Goal: Information Seeking & Learning: Find specific fact

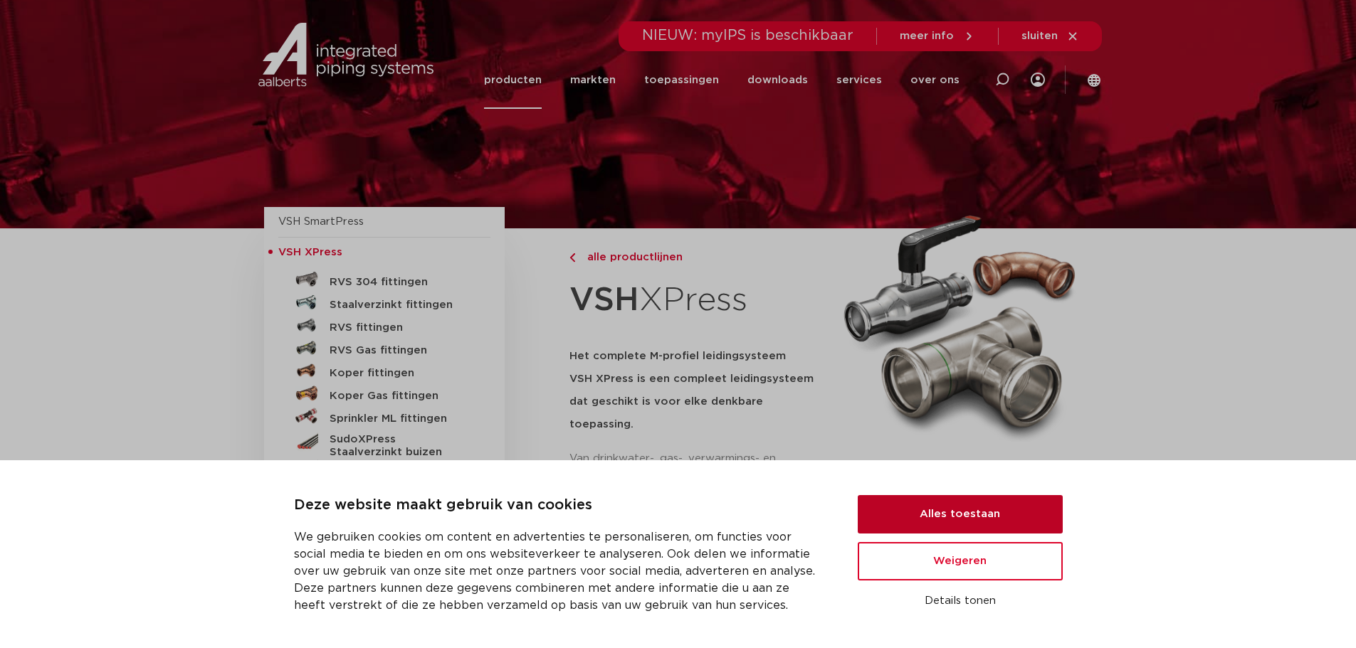
click at [929, 512] on button "Alles toestaan" at bounding box center [959, 514] width 205 height 38
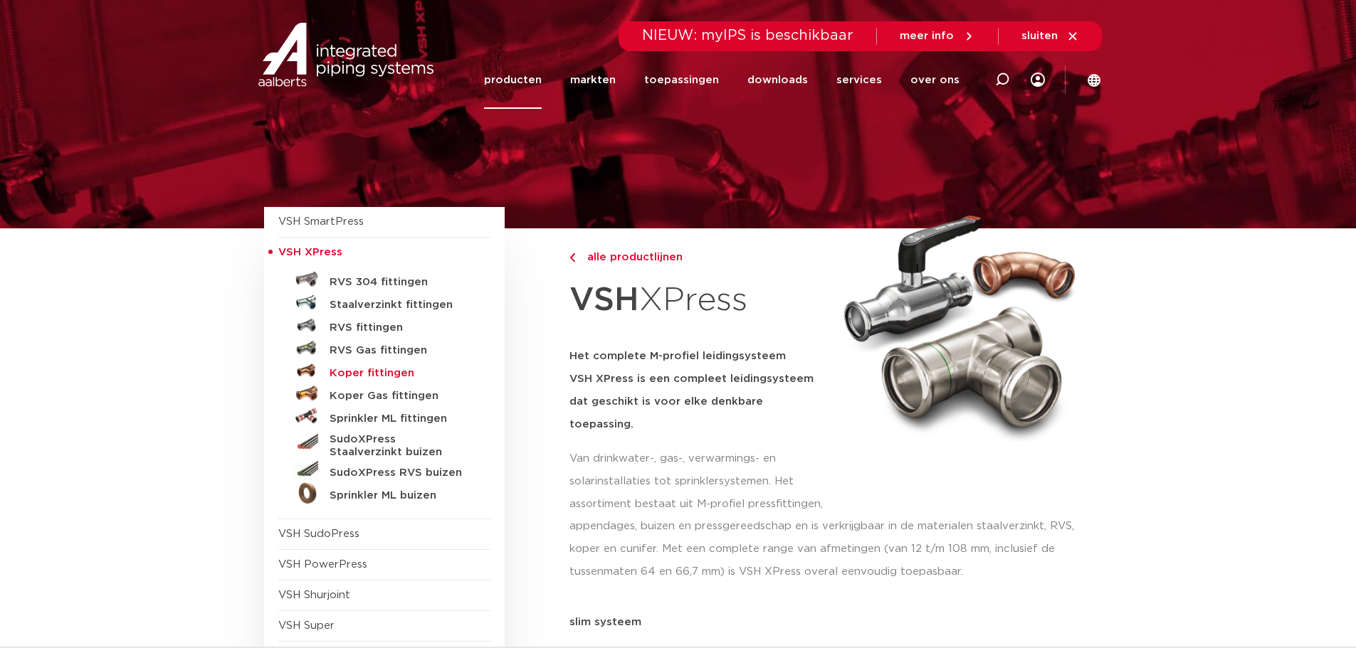
click at [387, 375] on h5 "Koper fittingen" at bounding box center [399, 373] width 141 height 13
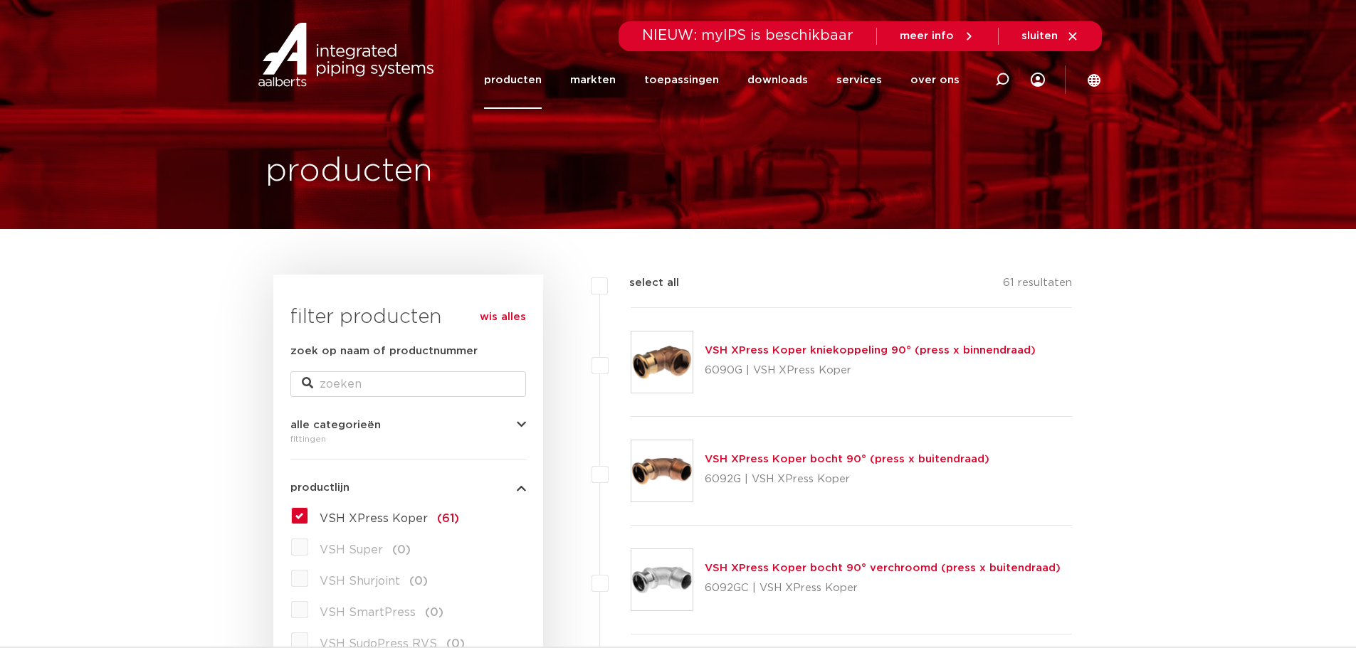
scroll to position [213, 0]
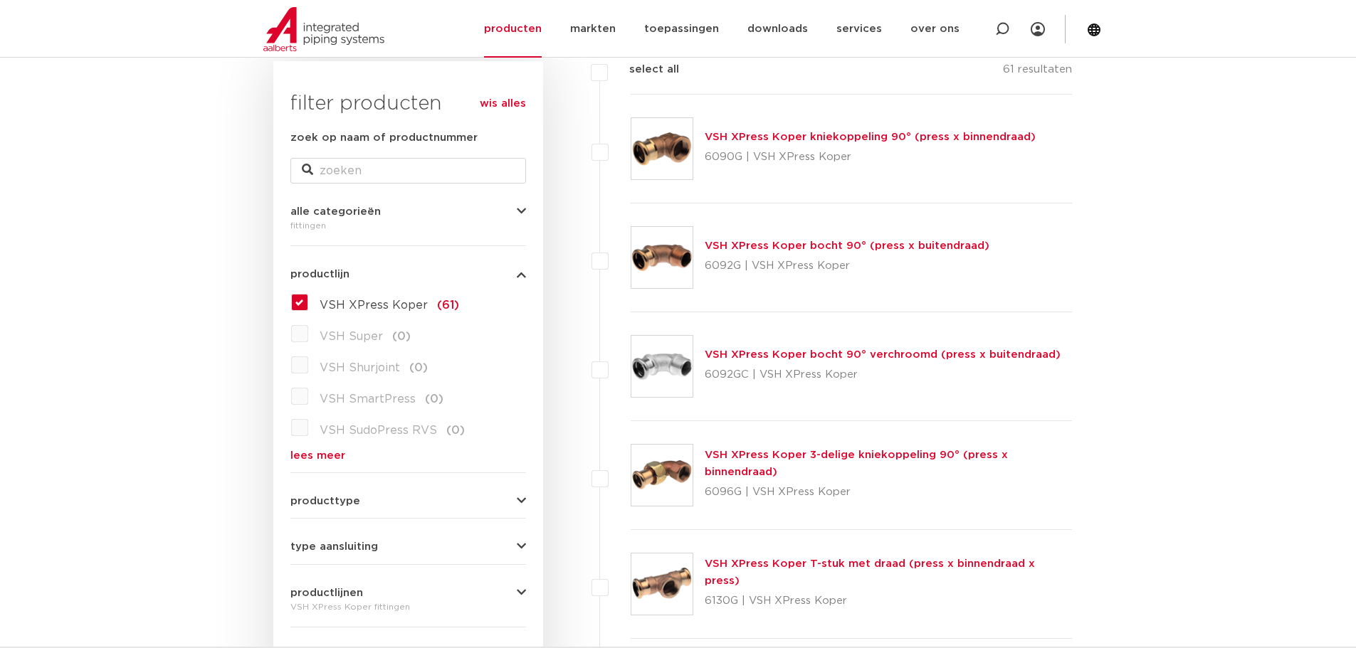
click at [327, 459] on link "lees meer" at bounding box center [408, 455] width 236 height 11
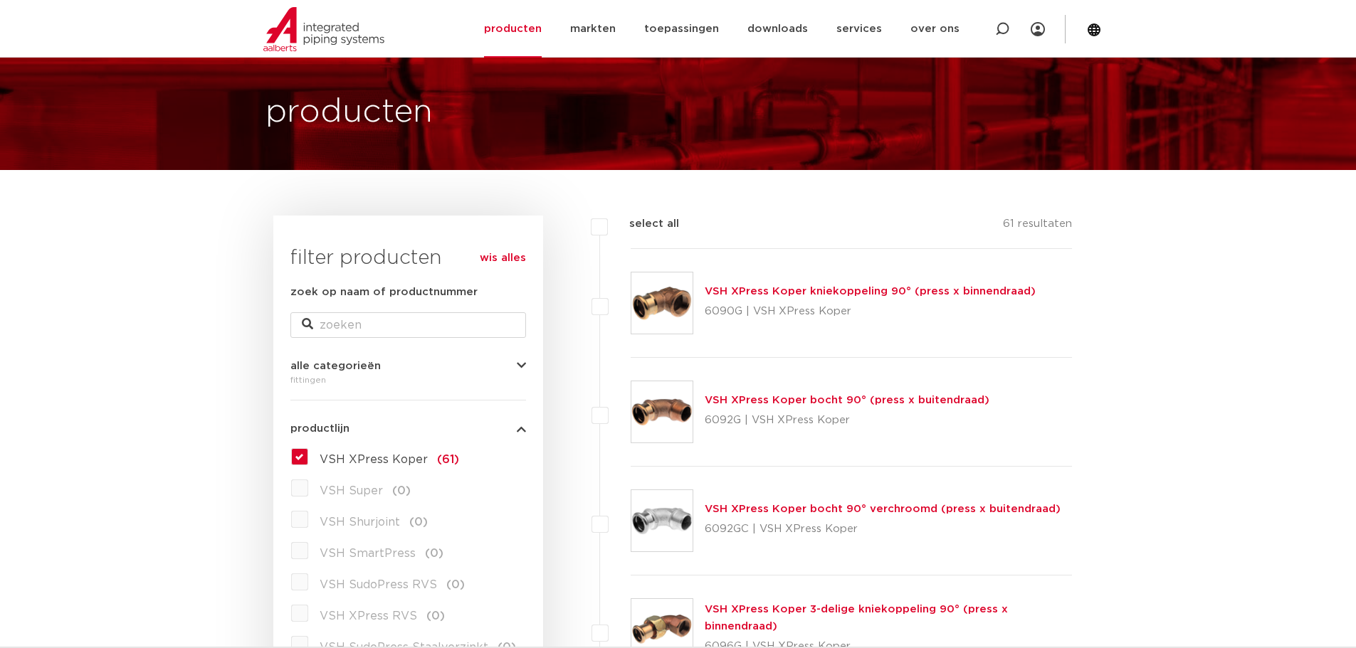
scroll to position [0, 0]
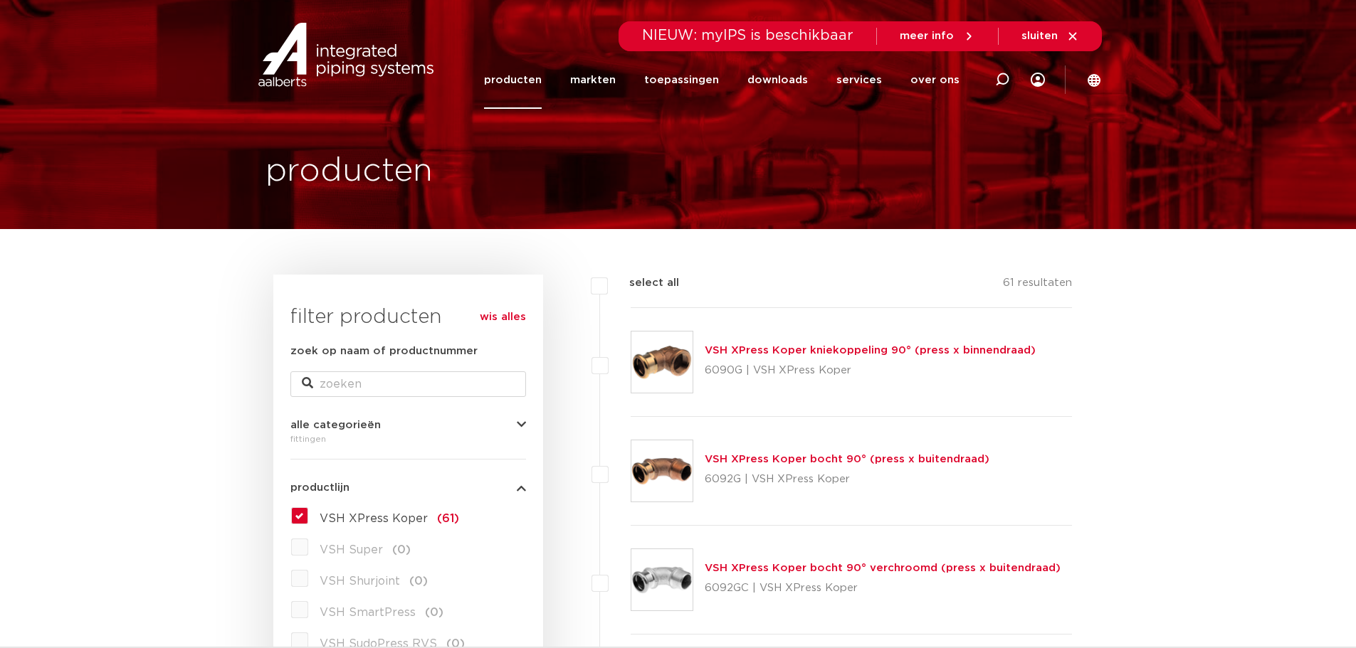
click at [512, 93] on link "producten" at bounding box center [513, 80] width 58 height 58
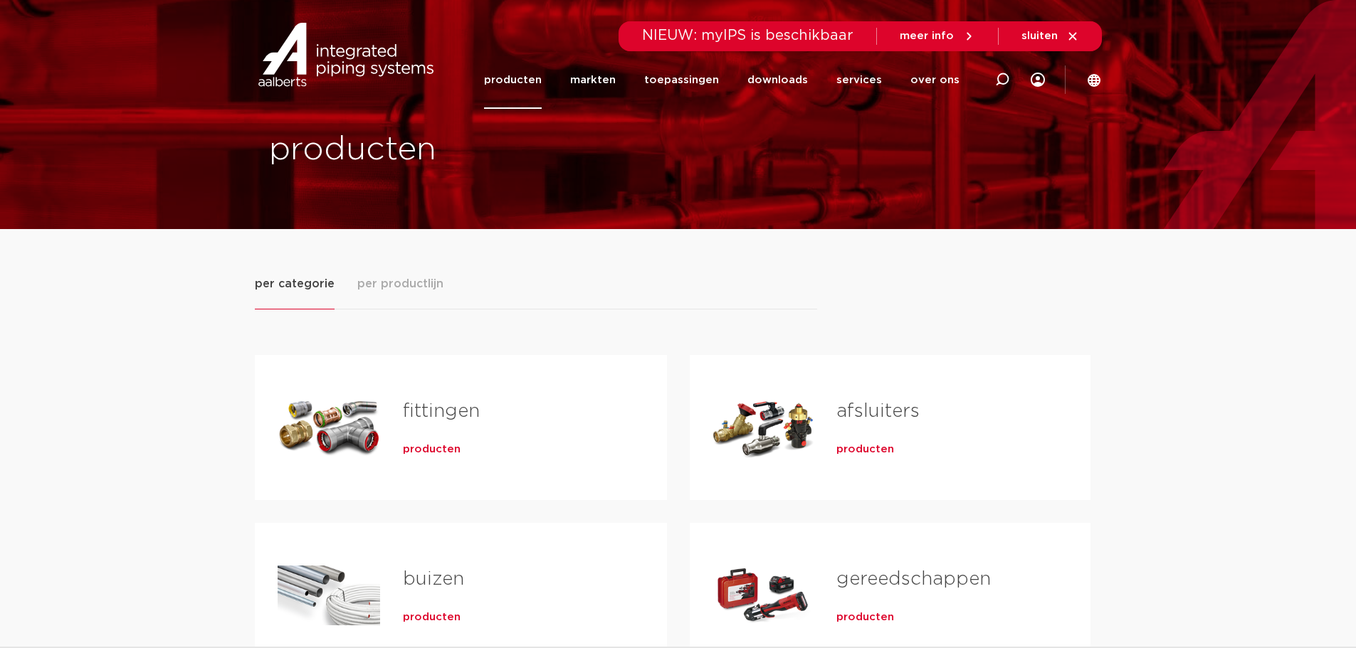
click at [956, 41] on span "meer info" at bounding box center [936, 36] width 75 height 13
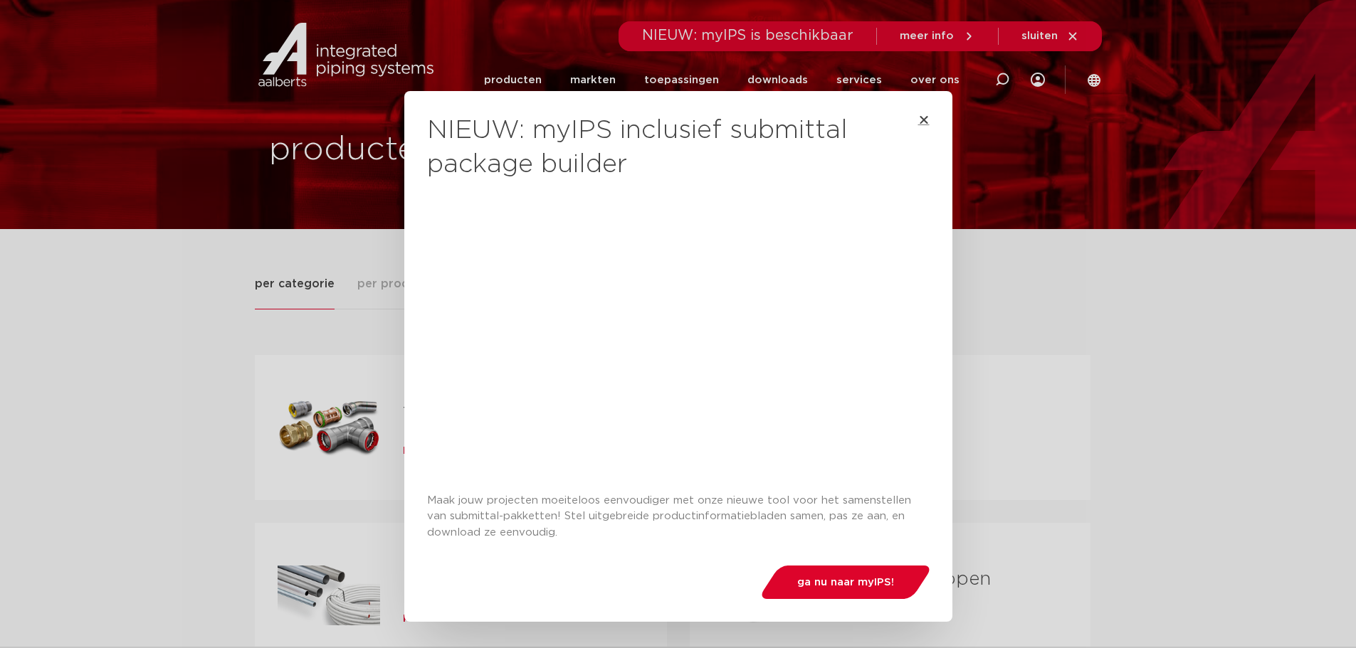
click at [918, 123] on icon "Close" at bounding box center [923, 119] width 11 height 11
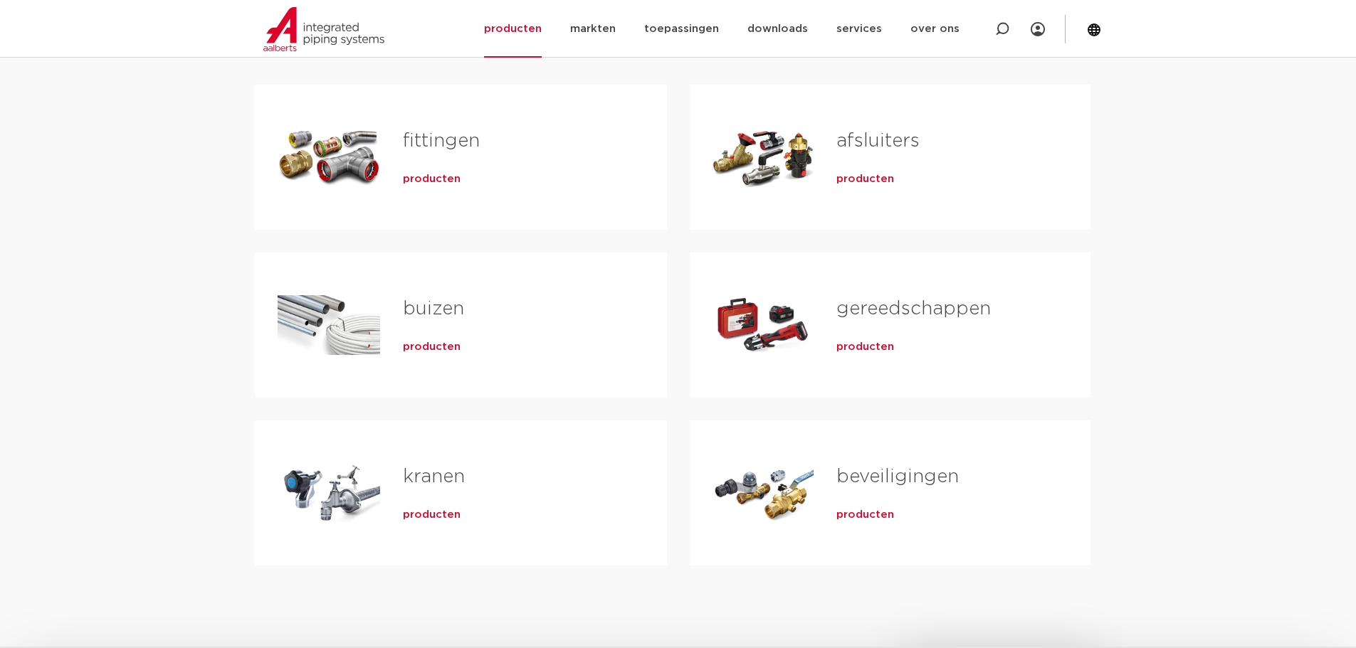
scroll to position [285, 0]
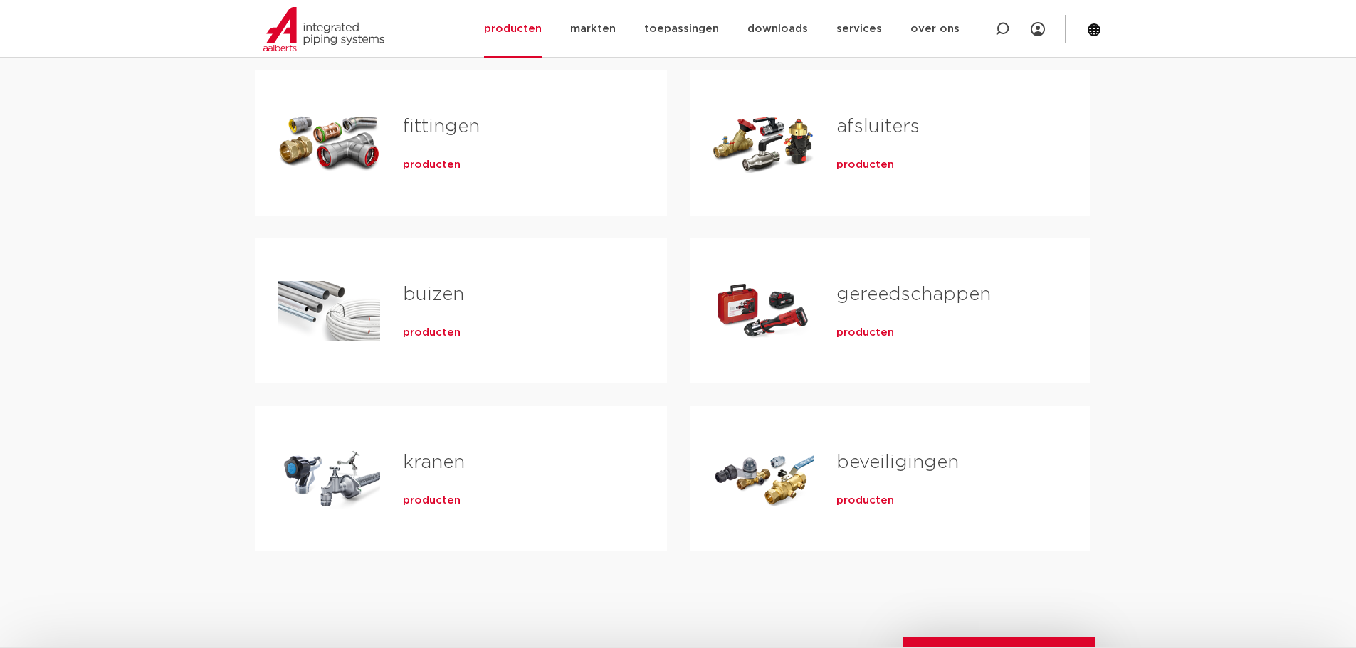
click at [926, 297] on link "gereedschappen" at bounding box center [913, 294] width 154 height 19
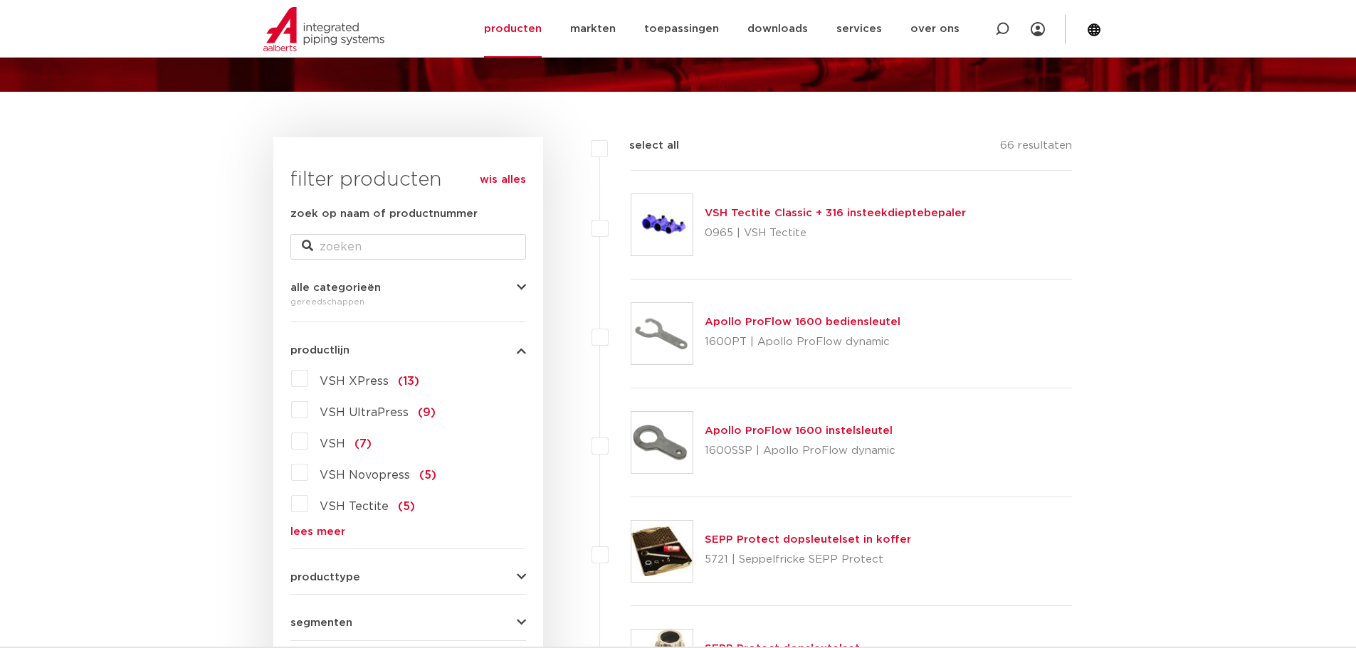
scroll to position [142, 0]
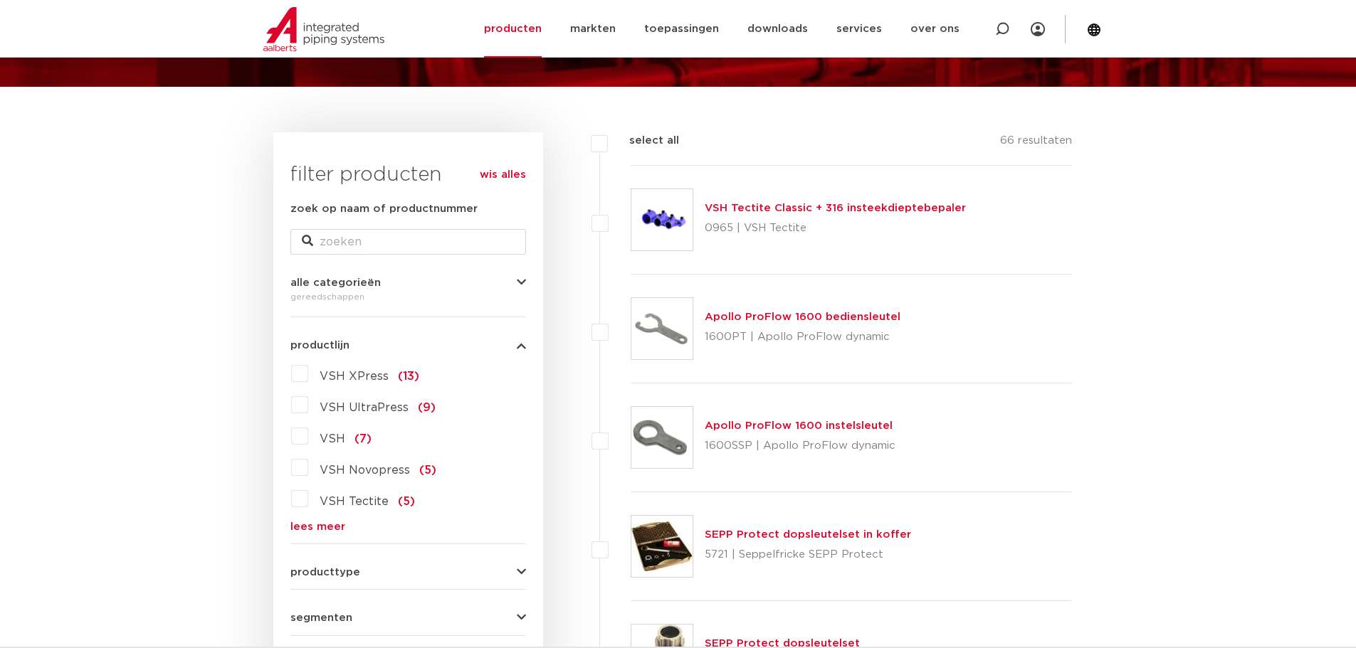
click at [310, 380] on label "VSH XPress (13)" at bounding box center [363, 373] width 111 height 23
click at [0, 0] on input "VSH XPress (13)" at bounding box center [0, 0] width 0 height 0
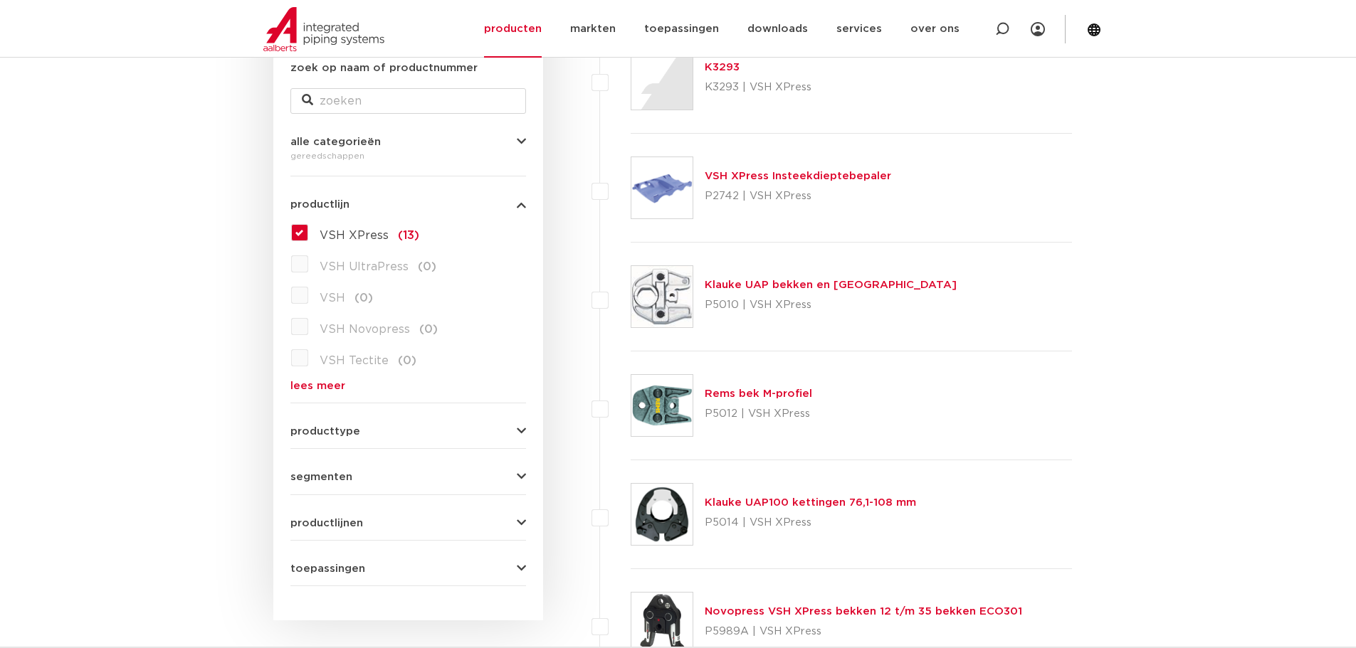
scroll to position [285, 0]
click at [756, 393] on link "Rems bek M-profiel" at bounding box center [757, 392] width 107 height 11
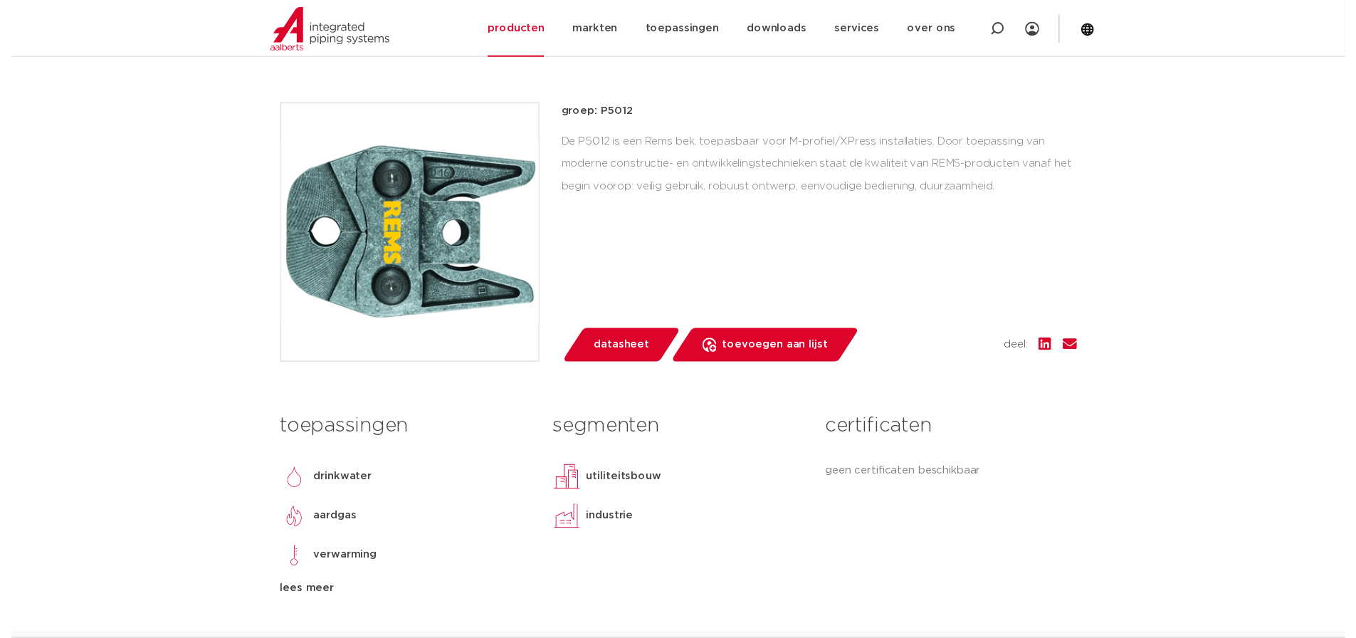
scroll to position [71, 0]
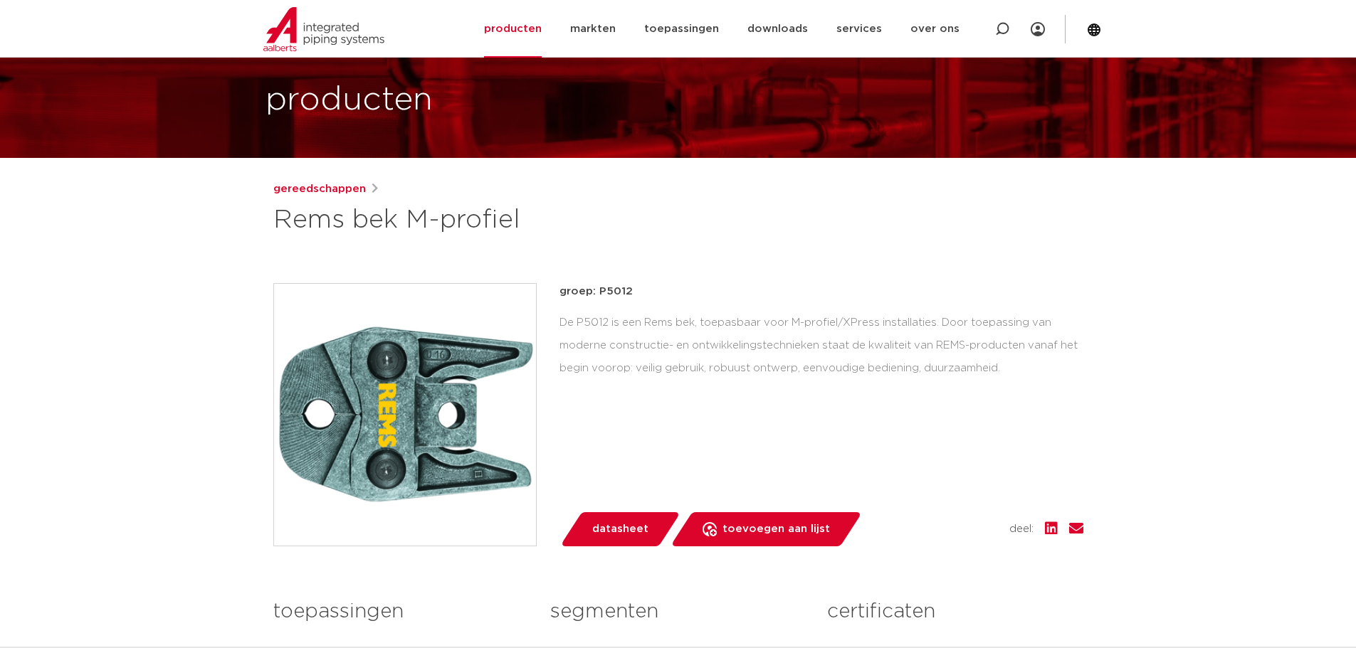
click at [603, 531] on span "datasheet" at bounding box center [620, 529] width 56 height 23
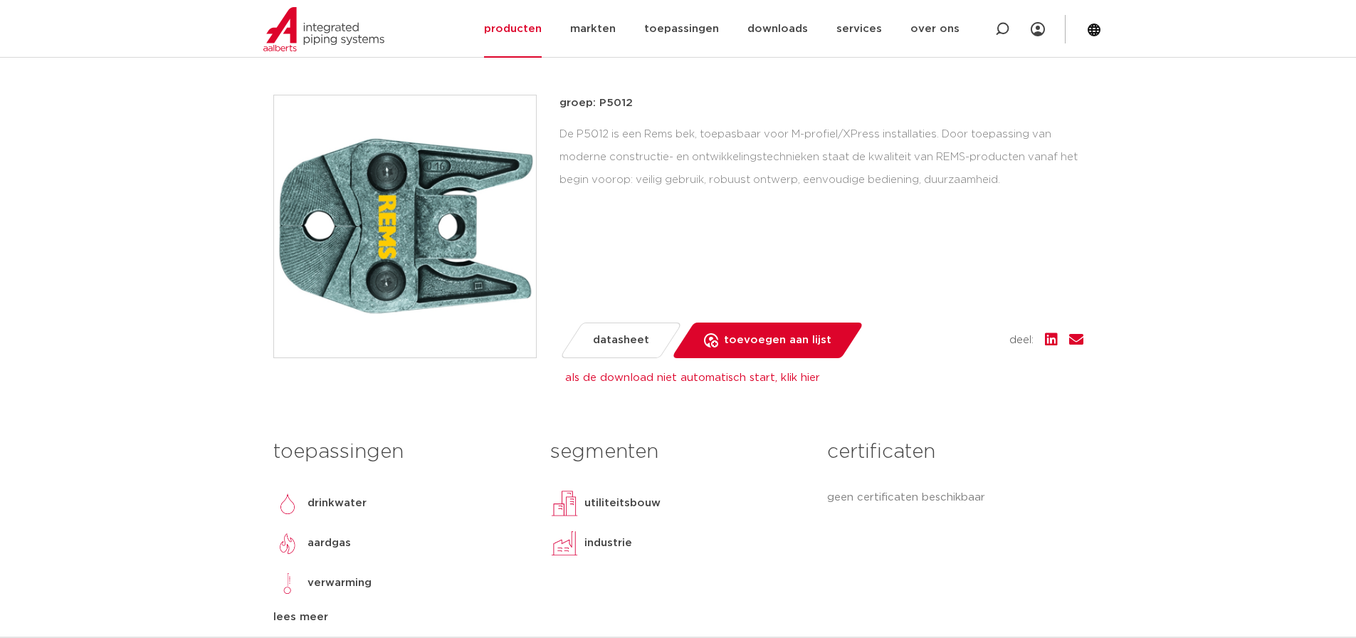
scroll to position [285, 0]
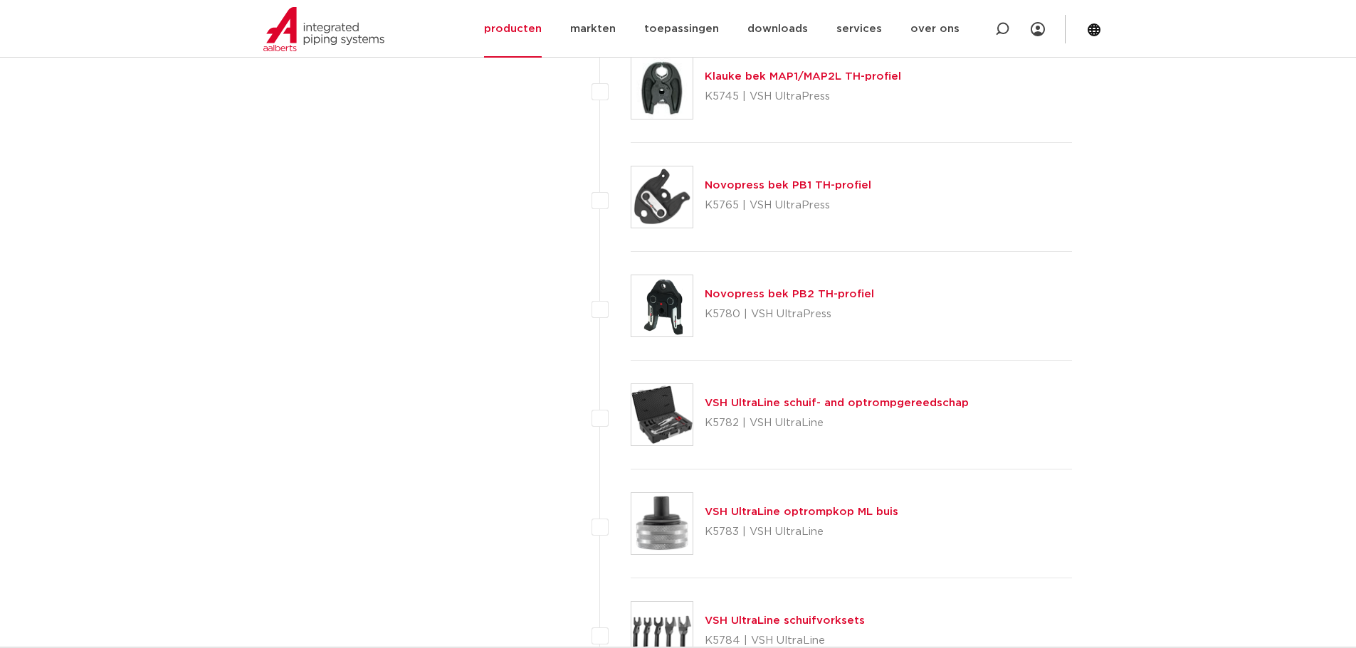
scroll to position [2562, 0]
click at [783, 295] on link "Novopress bek PB2 TH-profiel" at bounding box center [788, 292] width 169 height 11
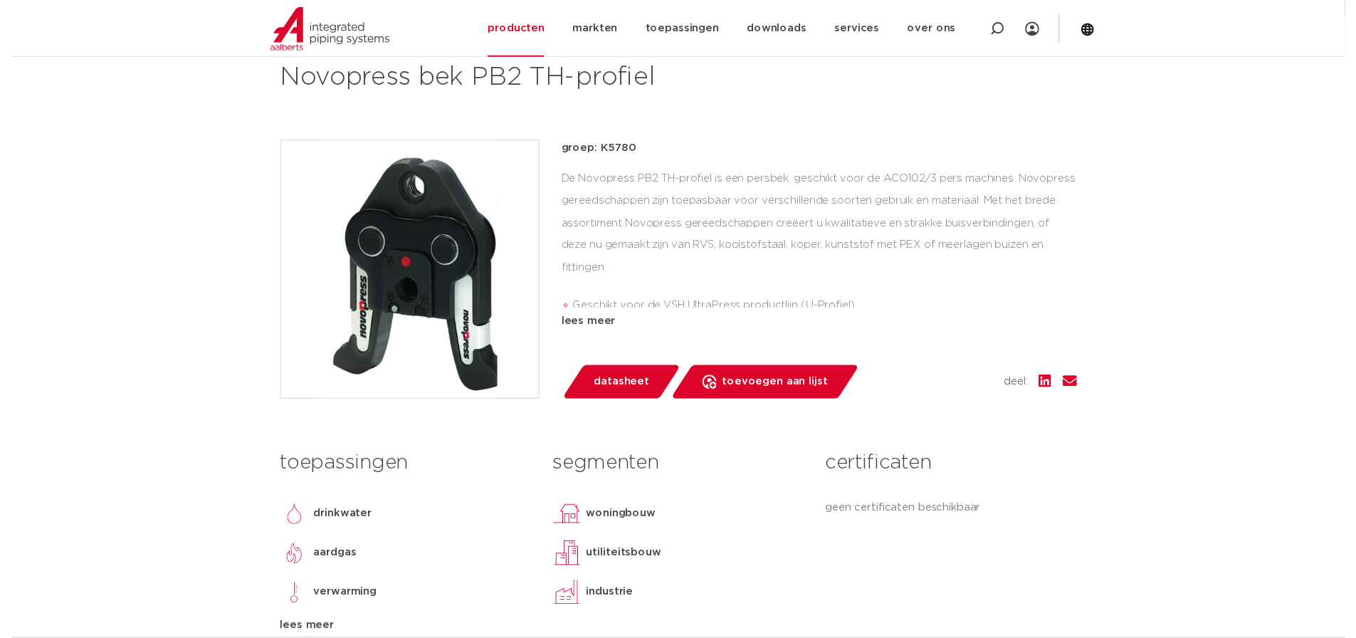
scroll to position [213, 0]
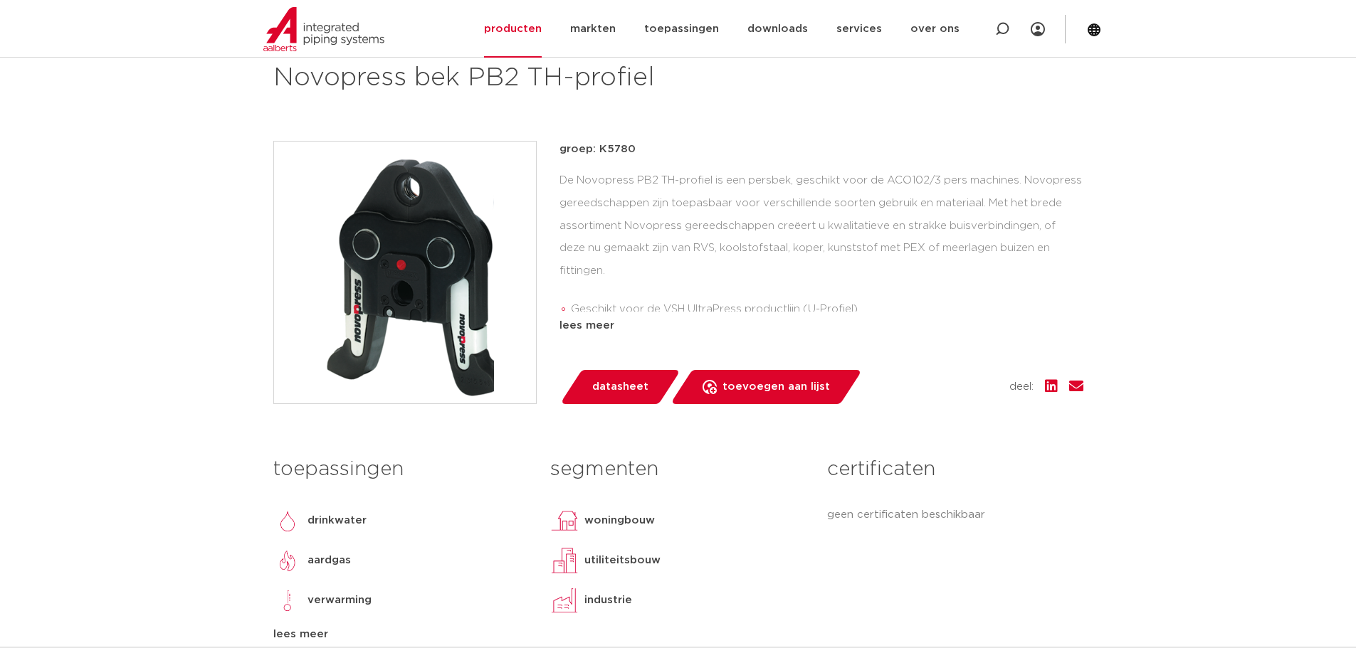
click at [627, 384] on span "datasheet" at bounding box center [620, 387] width 56 height 23
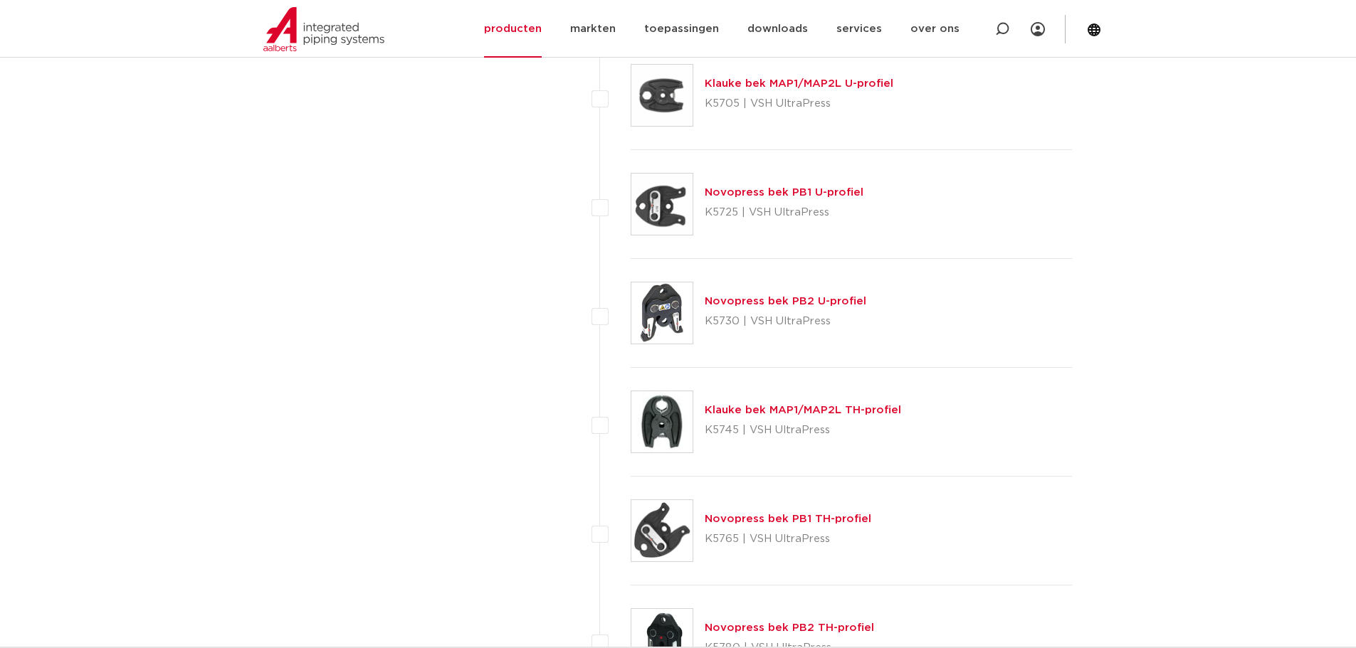
scroll to position [2206, 0]
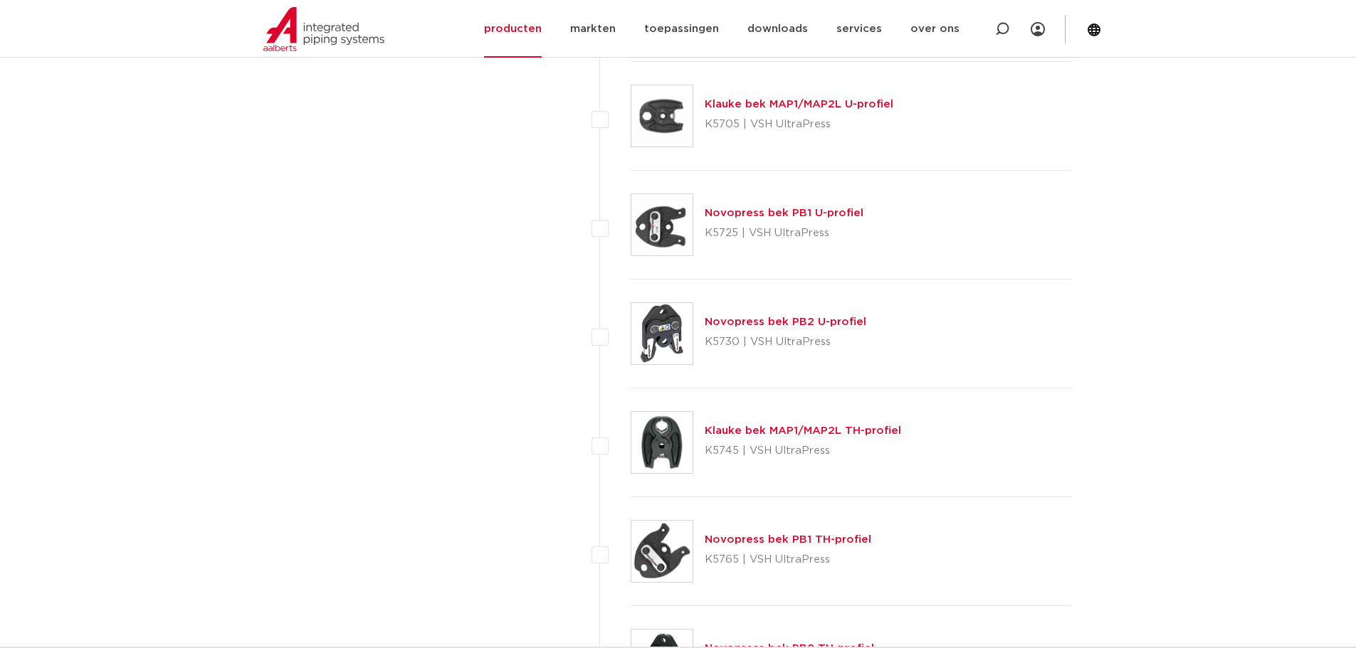
click at [829, 315] on div "Novopress bek PB2 U-profiel K5730 | VSH UltraPress" at bounding box center [785, 334] width 162 height 40
click at [829, 324] on link "Novopress bek PB2 U-profiel" at bounding box center [785, 322] width 162 height 11
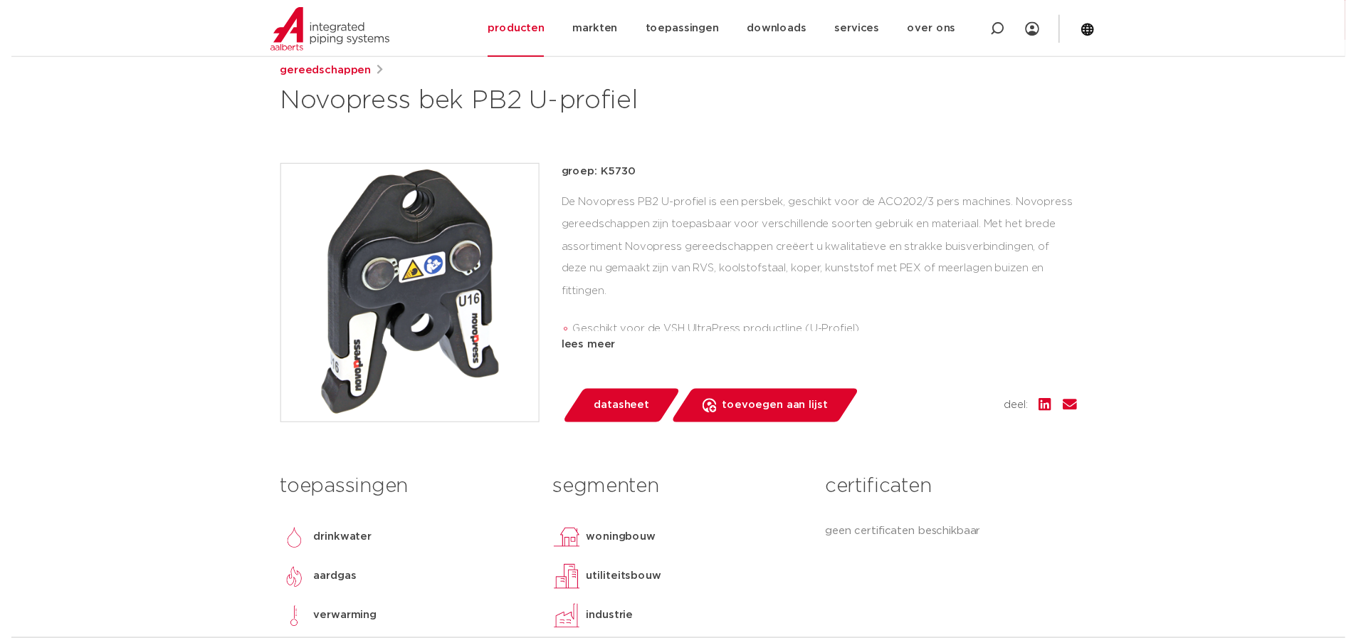
scroll to position [213, 0]
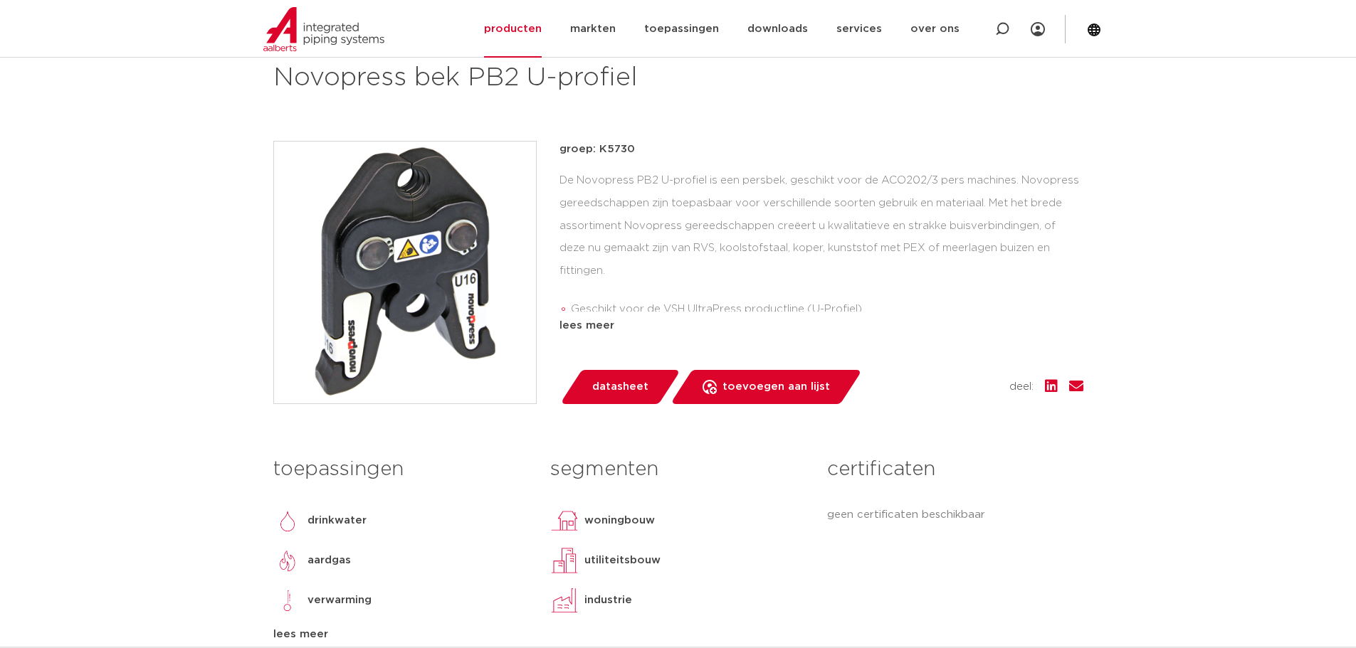
click at [624, 391] on span "datasheet" at bounding box center [620, 387] width 56 height 23
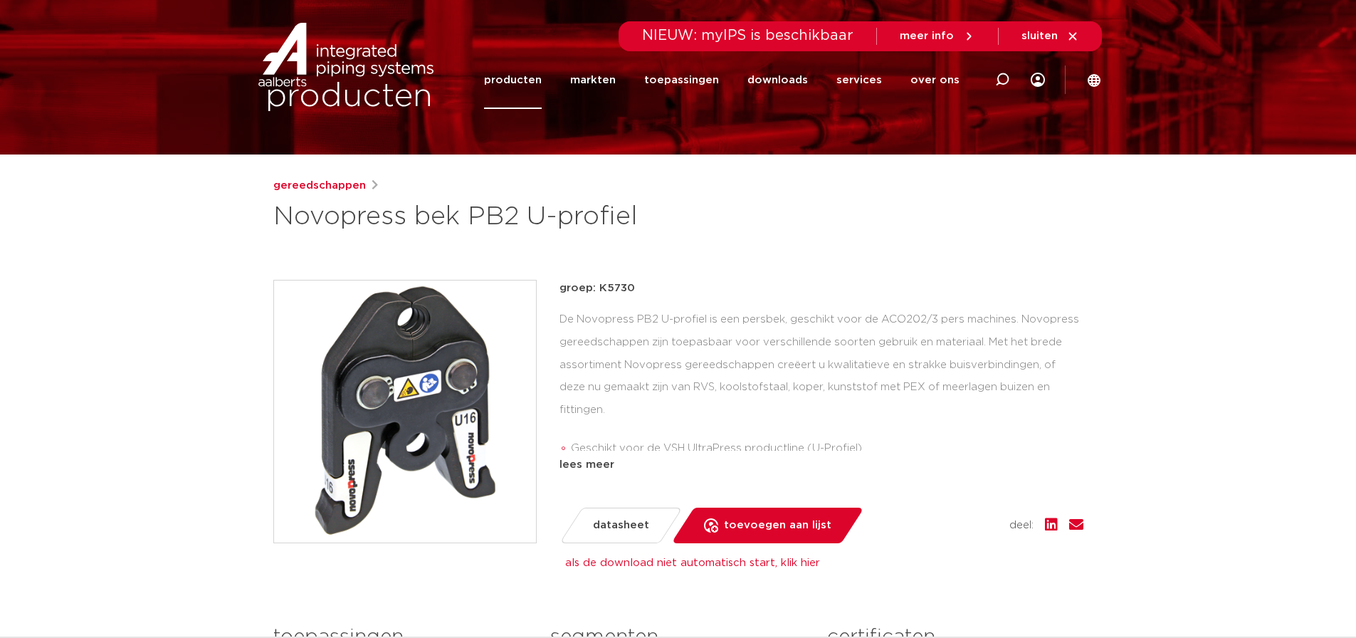
scroll to position [0, 0]
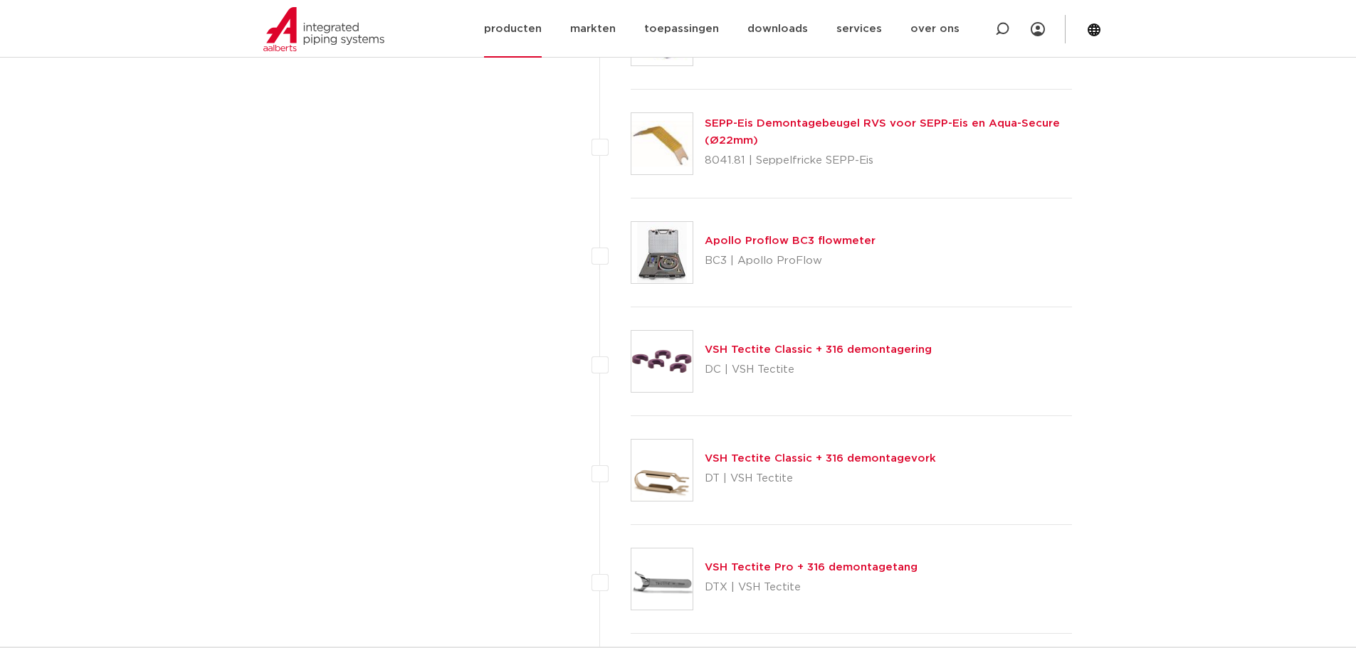
scroll to position [854, 0]
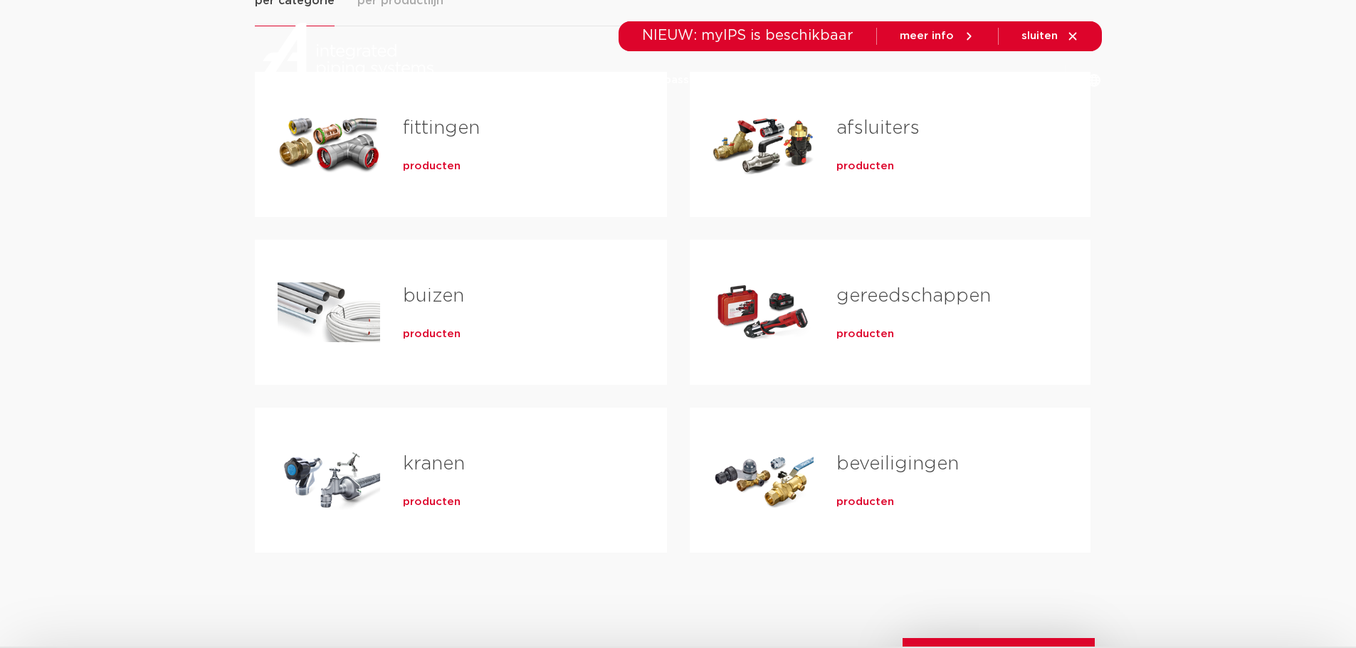
click at [913, 296] on link "gereedschappen" at bounding box center [913, 296] width 154 height 19
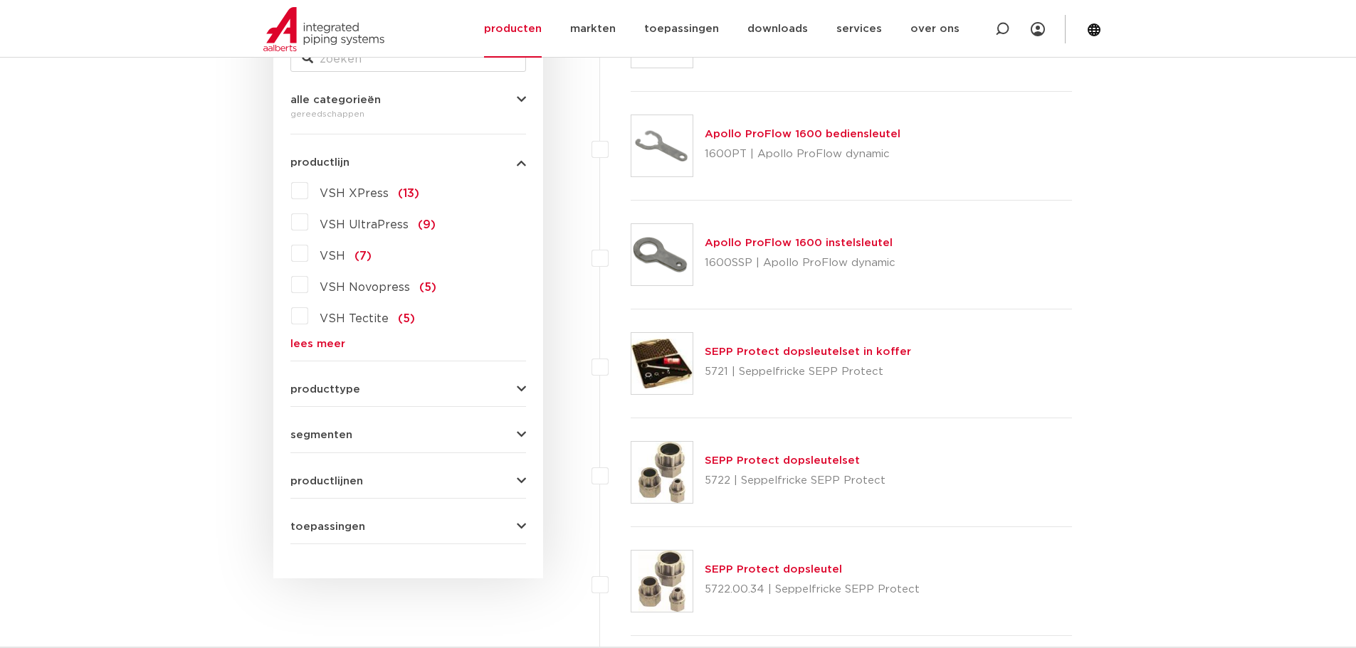
scroll to position [213, 0]
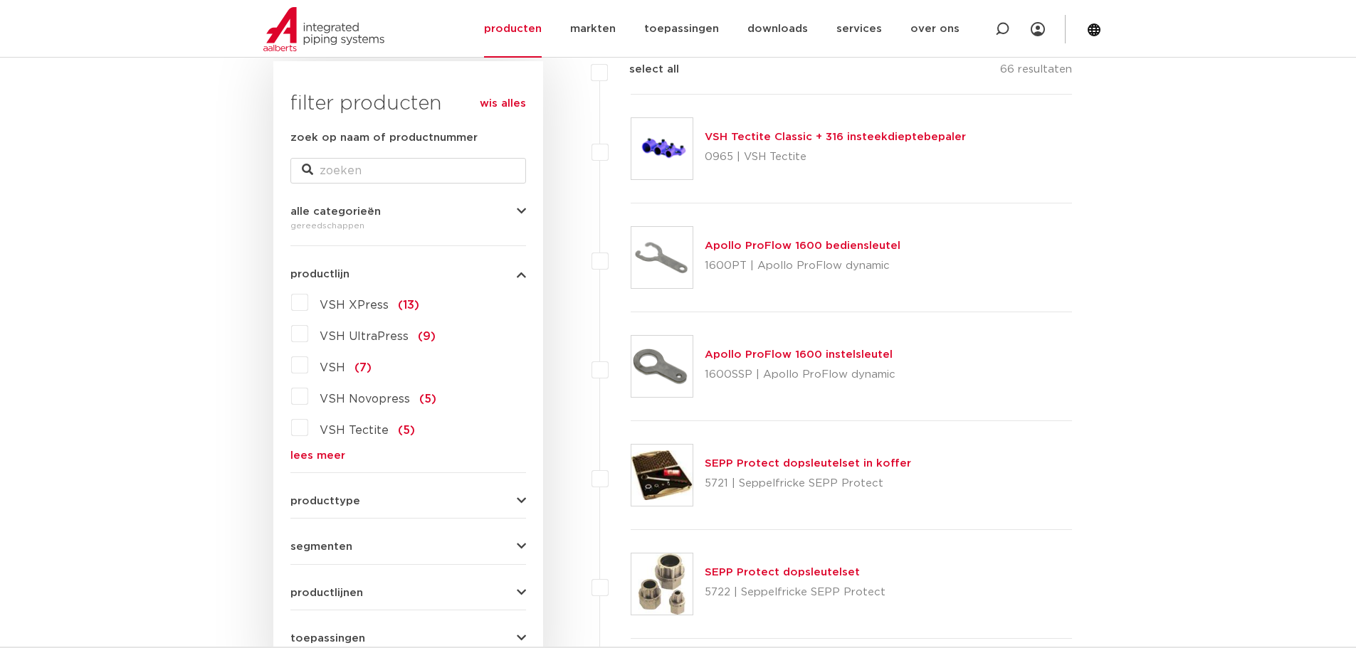
click at [308, 301] on label "VSH XPress (13)" at bounding box center [363, 302] width 111 height 23
click at [0, 0] on input "VSH XPress (13)" at bounding box center [0, 0] width 0 height 0
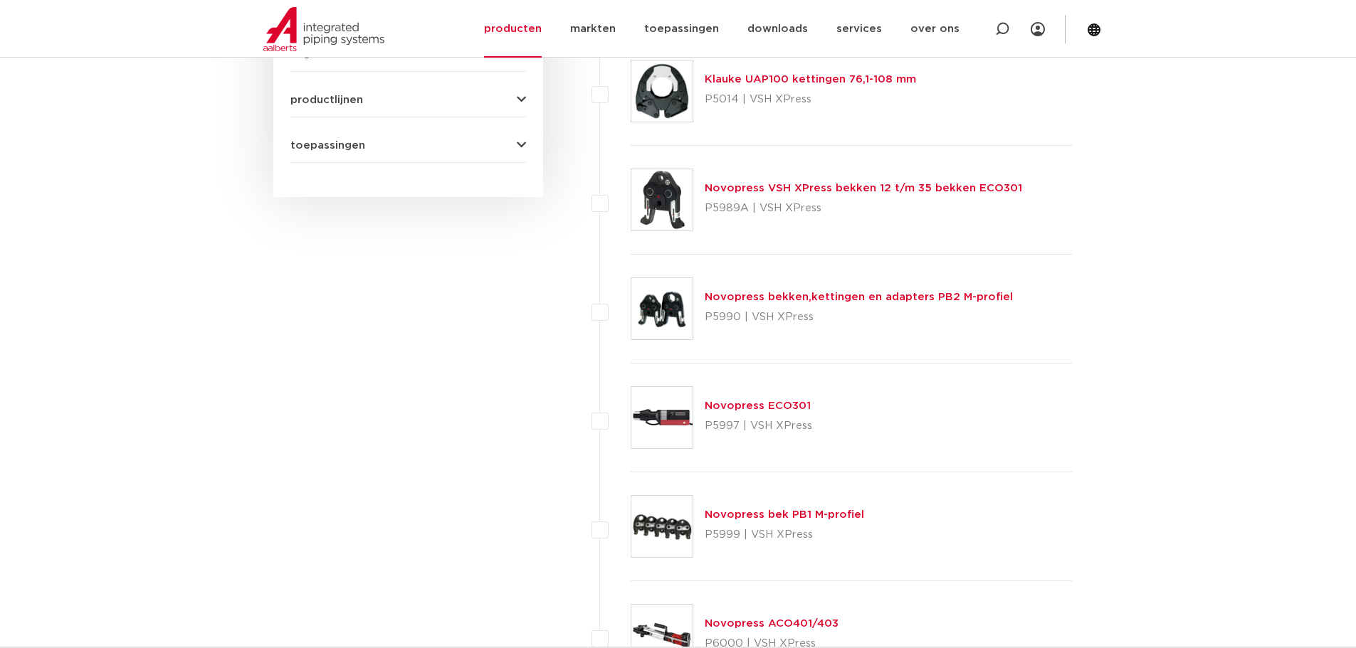
scroll to position [712, 0]
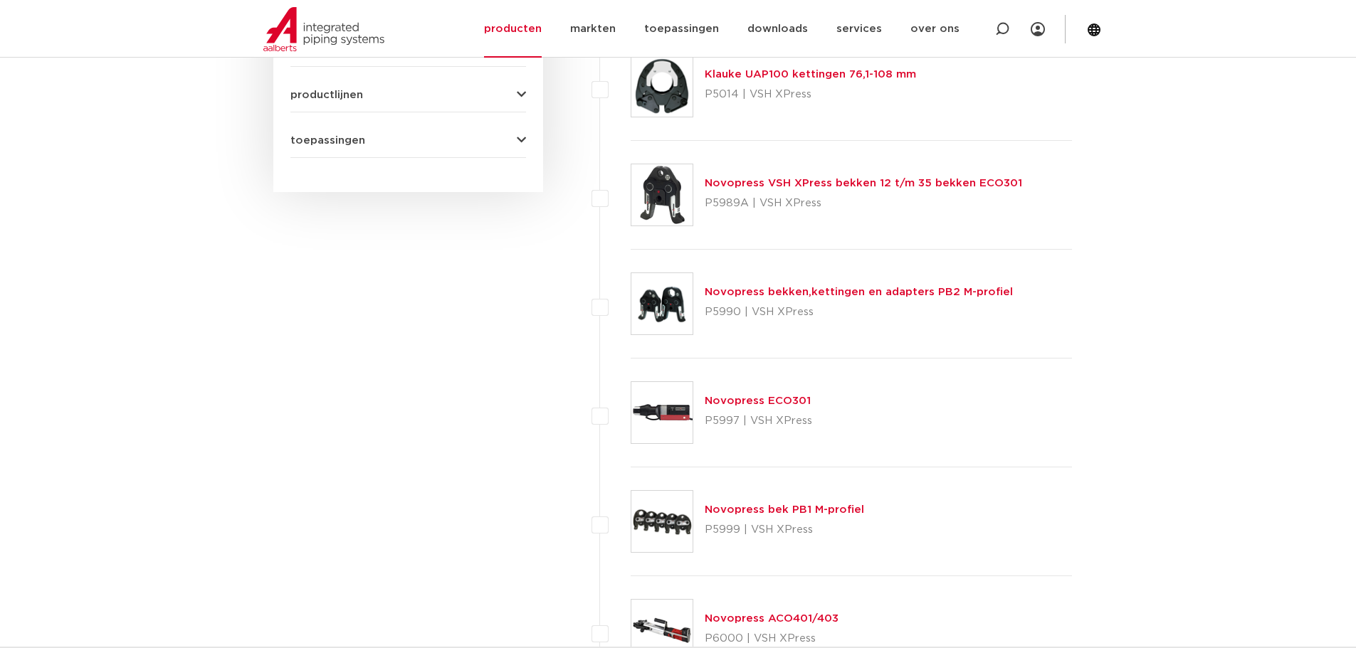
click at [860, 290] on link "Novopress bekken,kettingen en adapters PB2 M-profiel" at bounding box center [858, 292] width 308 height 11
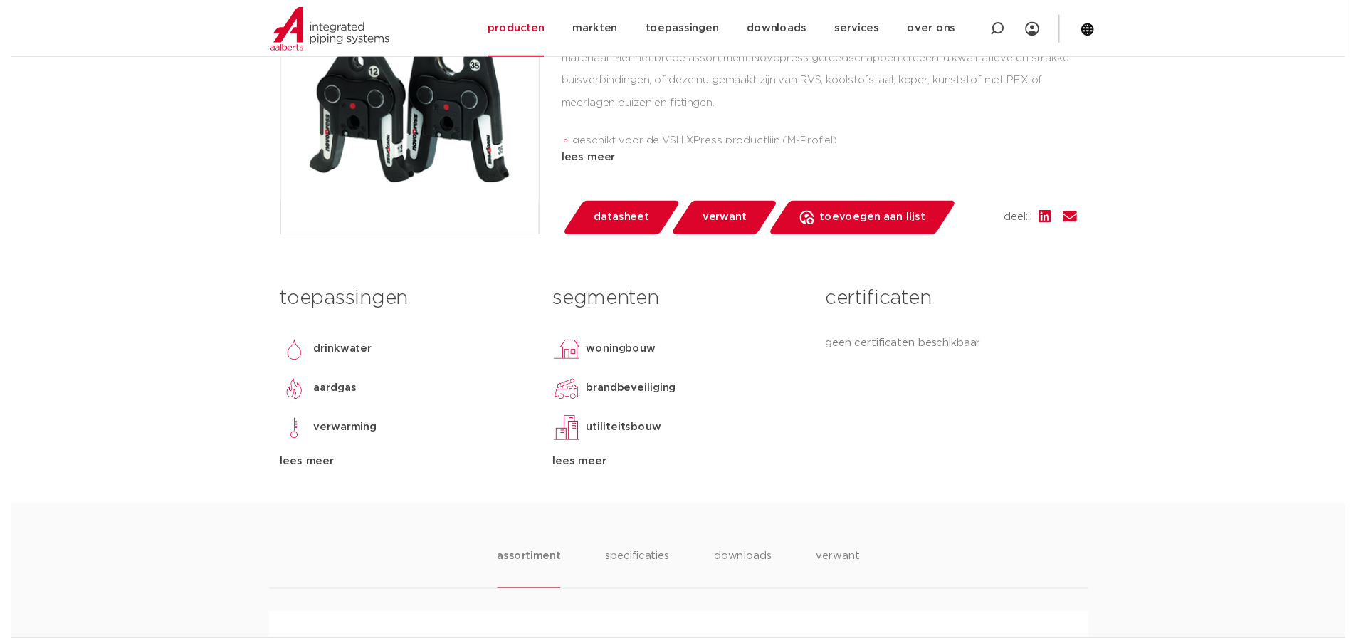
scroll to position [427, 0]
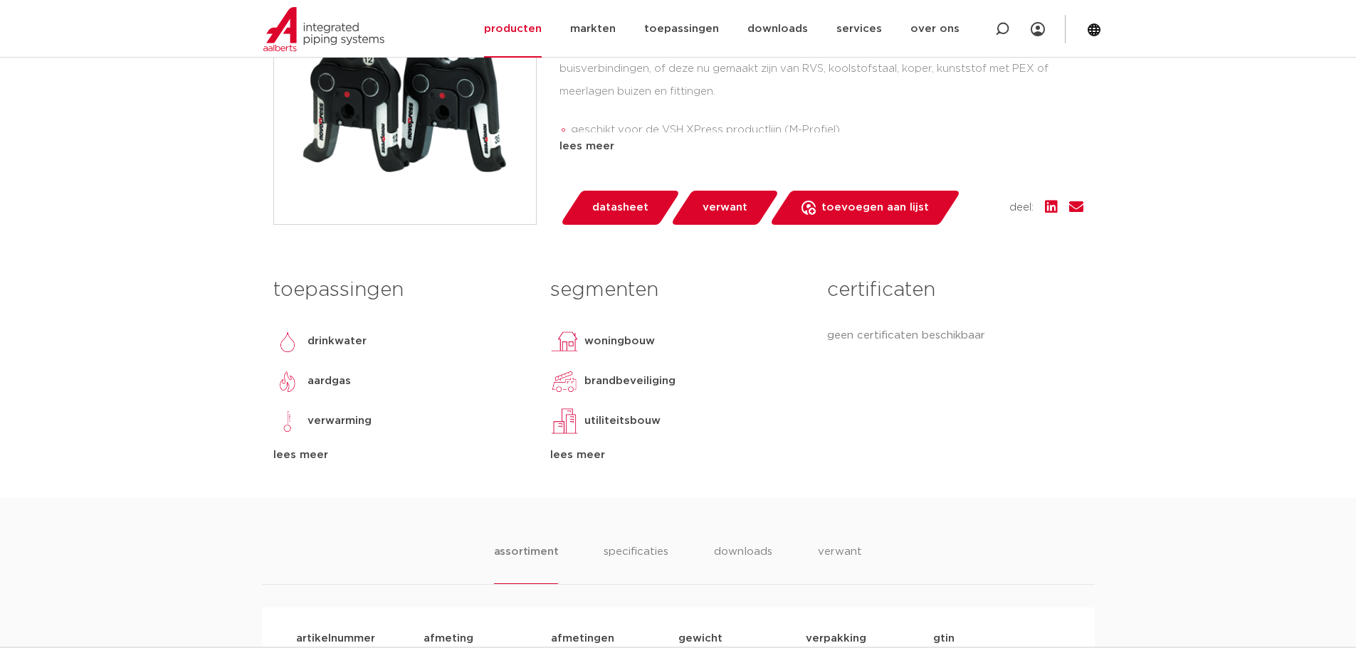
click at [619, 207] on span "datasheet" at bounding box center [620, 207] width 56 height 23
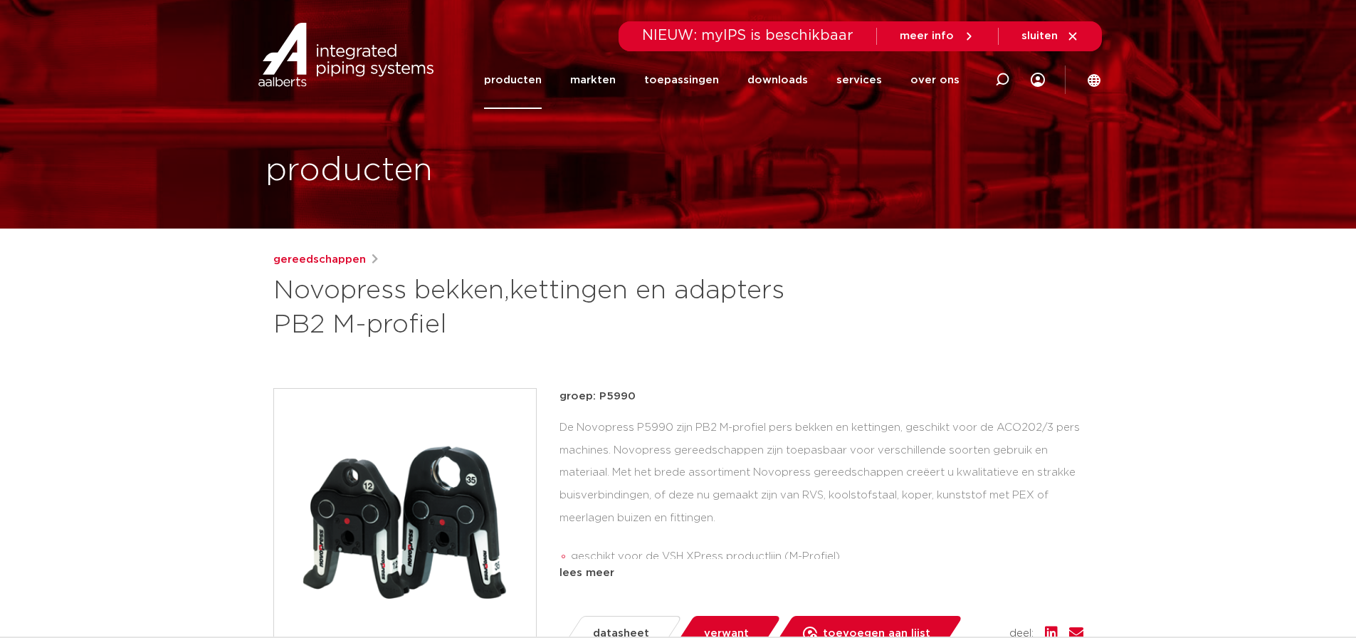
scroll to position [0, 0]
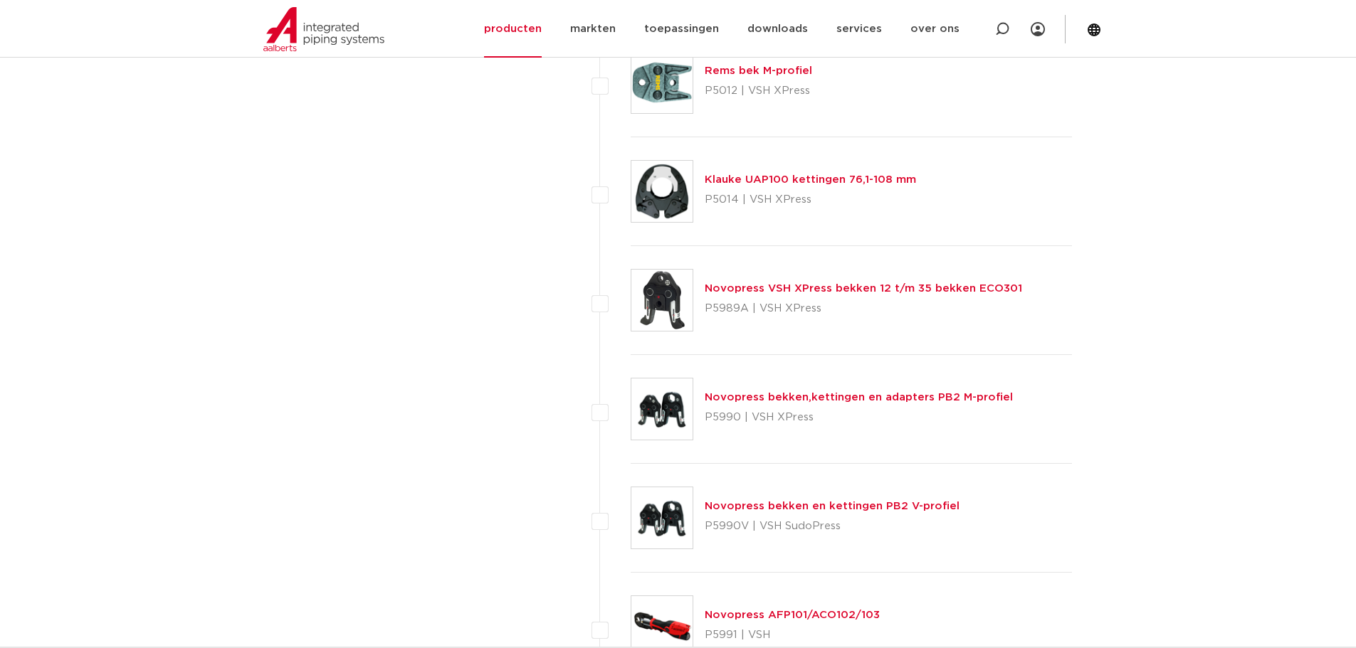
scroll to position [3985, 0]
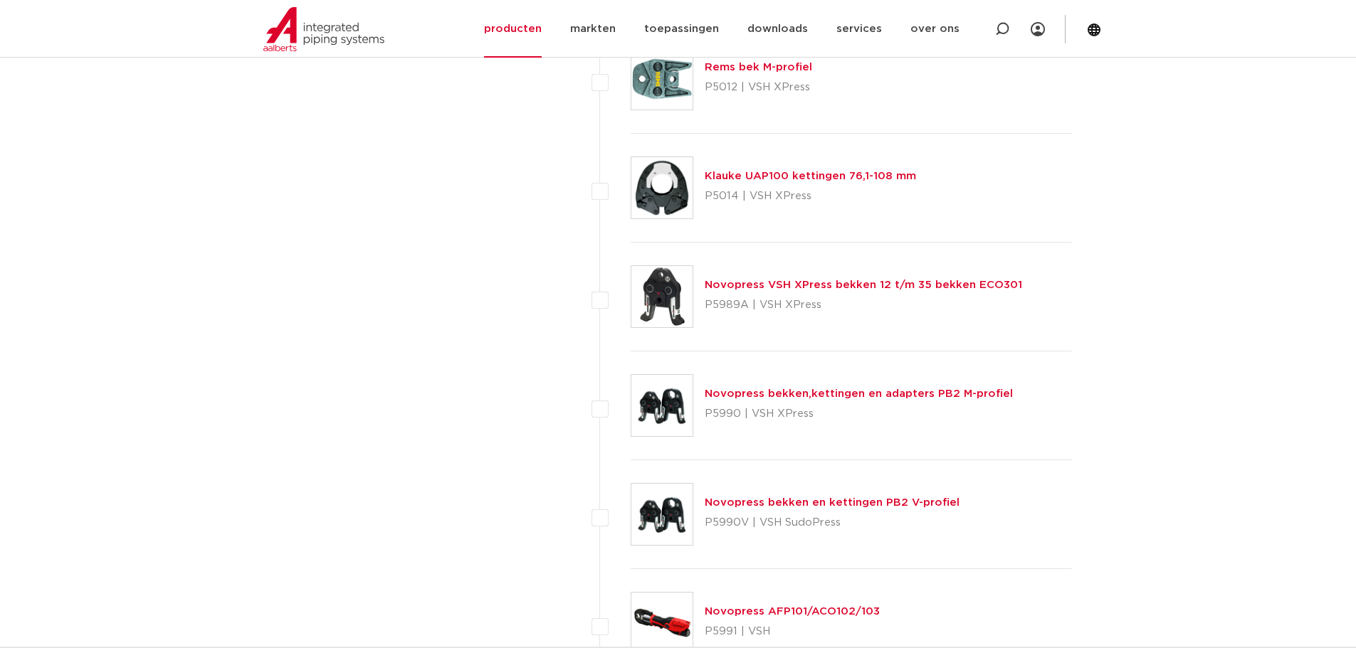
click at [882, 396] on link "Novopress bekken,kettingen en adapters PB2 M-profiel" at bounding box center [858, 394] width 308 height 11
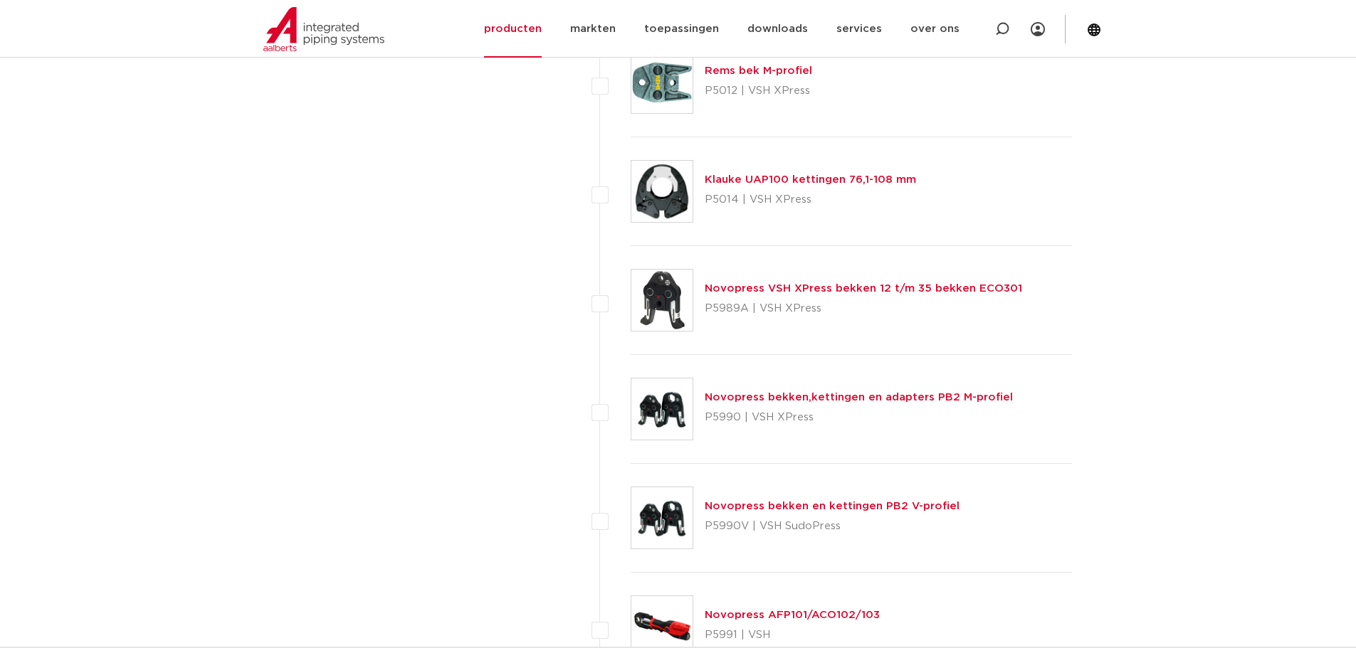
scroll to position [3985, 0]
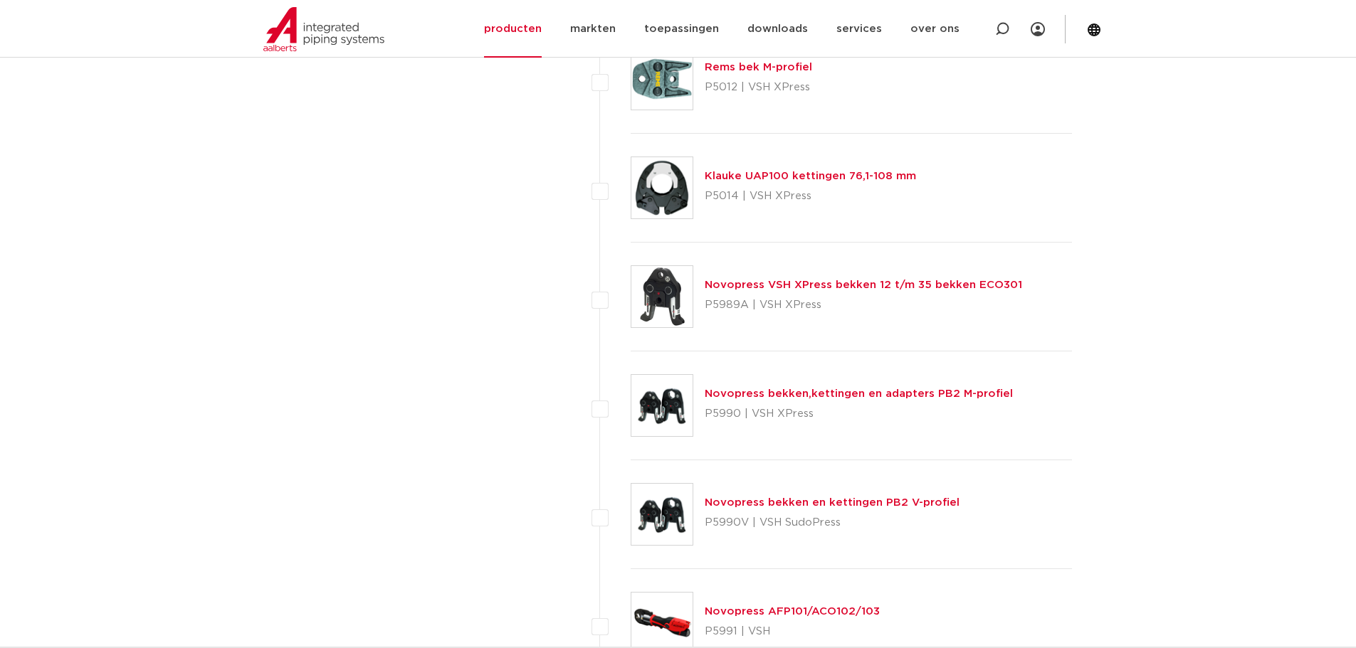
click at [907, 397] on link "Novopress bekken,kettingen en adapters PB2 M-profiel" at bounding box center [858, 394] width 308 height 11
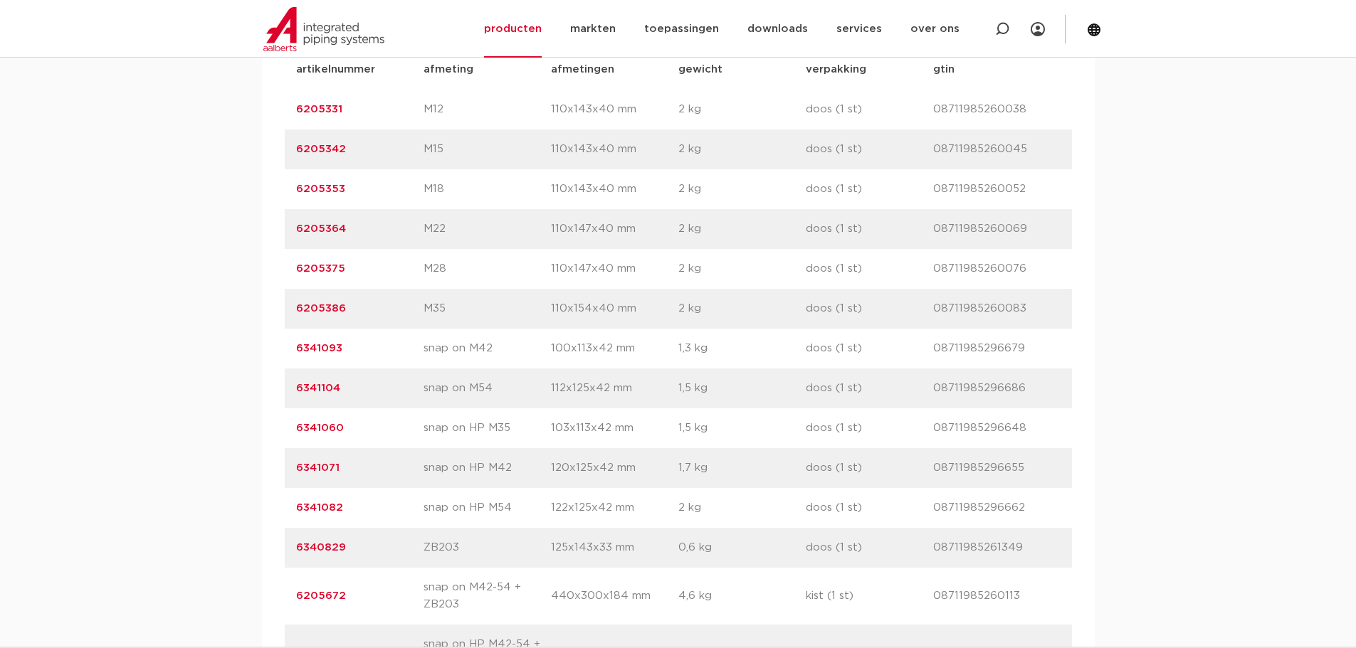
scroll to position [925, 0]
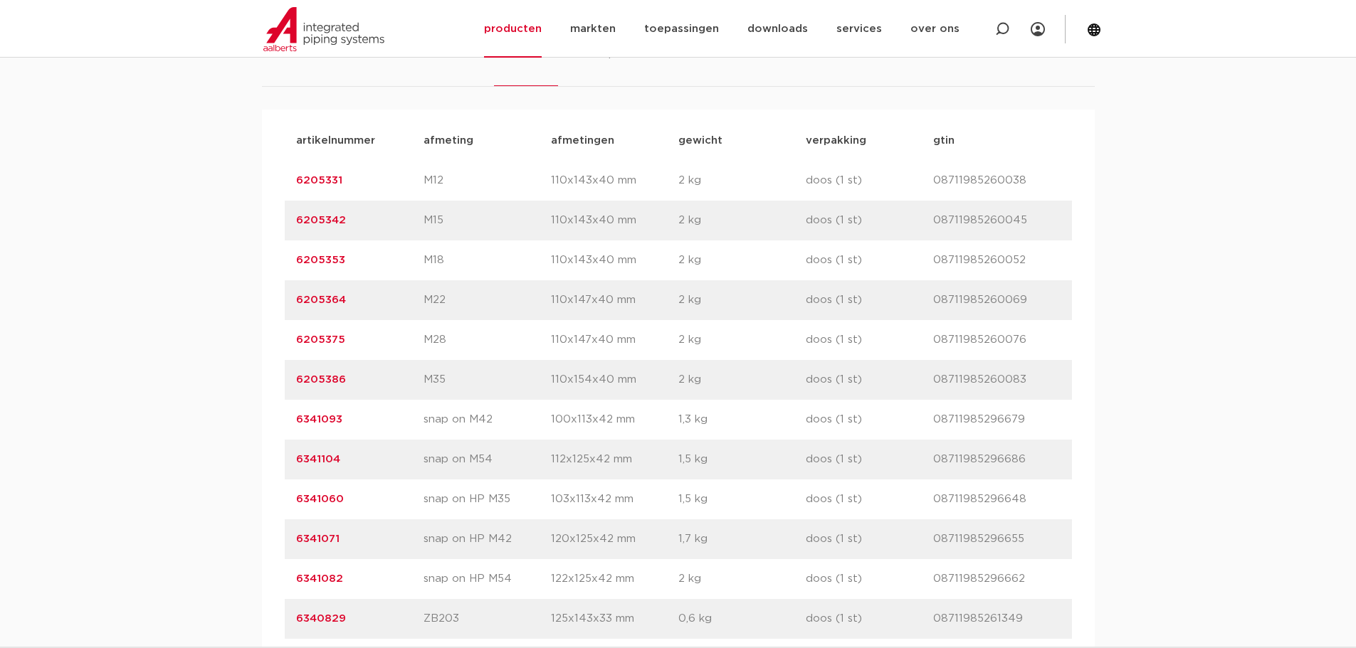
drag, startPoint x: 343, startPoint y: 416, endPoint x: 285, endPoint y: 423, distance: 58.0
click at [285, 423] on div "artikelnummer 6341093 afmeting snap on M42 [GEOGRAPHIC_DATA] 100x113x42 mm gewi…" at bounding box center [678, 420] width 787 height 40
copy link "6341093"
